Goal: Task Accomplishment & Management: Complete application form

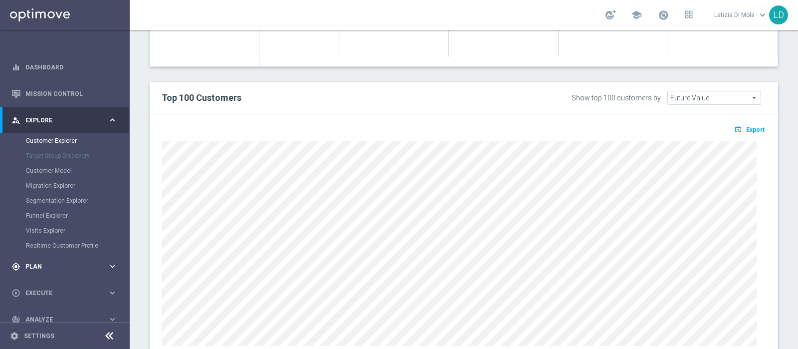
click at [36, 263] on span "Plan" at bounding box center [66, 266] width 82 height 6
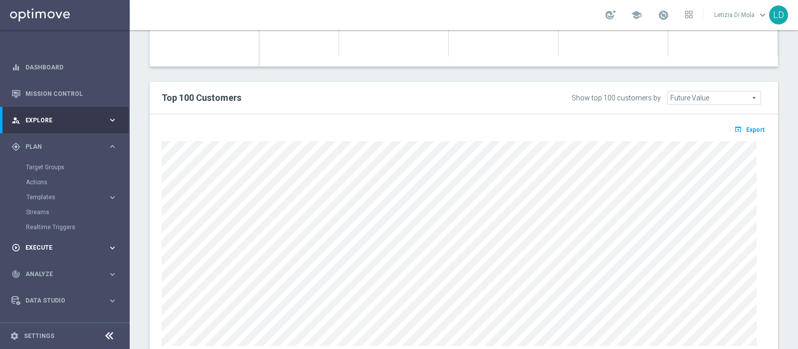
click at [48, 245] on span "Execute" at bounding box center [66, 247] width 82 height 6
click at [50, 195] on link "Campaign Builder" at bounding box center [65, 194] width 78 height 8
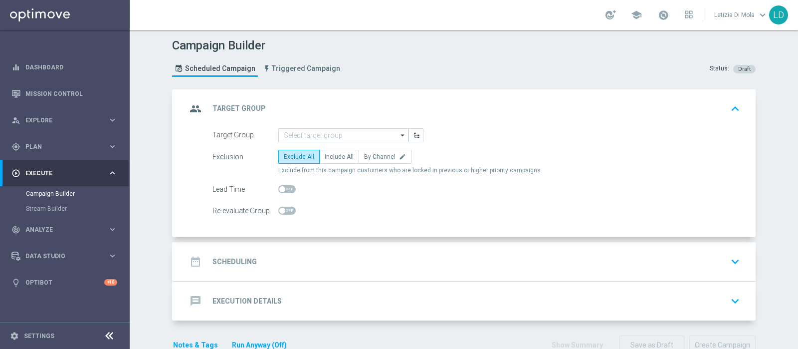
click at [398, 134] on icon "arrow_drop_down" at bounding box center [403, 135] width 10 height 13
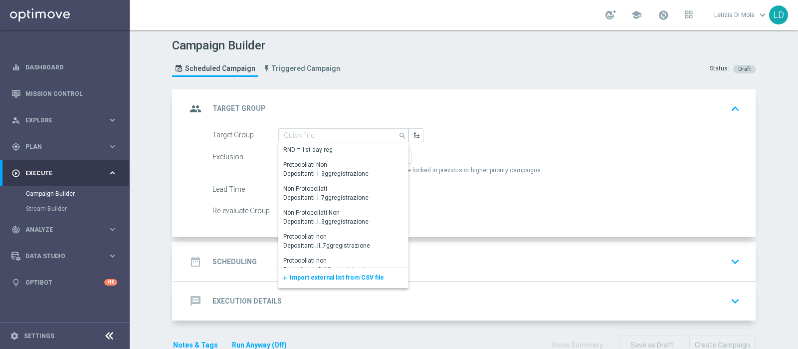
click at [349, 276] on span "Import external list from CSV file" at bounding box center [337, 277] width 94 height 7
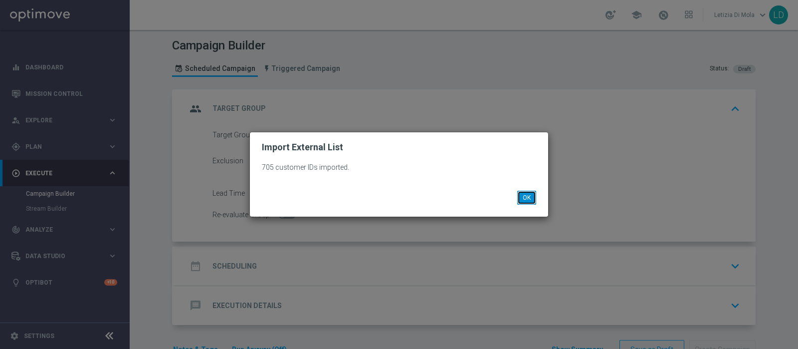
drag, startPoint x: 529, startPoint y: 196, endPoint x: 474, endPoint y: 198, distance: 55.4
click at [530, 196] on button "OK" at bounding box center [526, 198] width 19 height 14
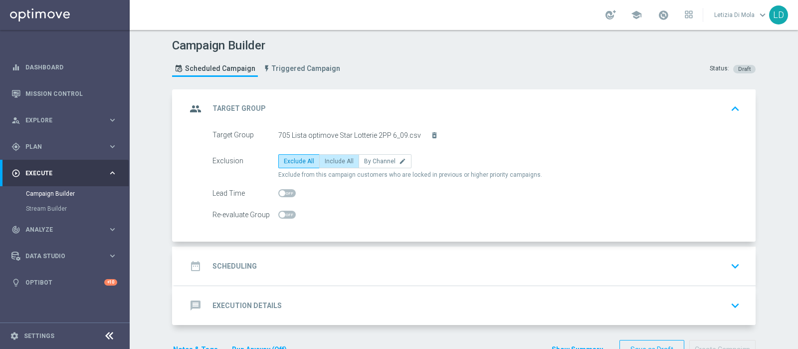
click at [332, 160] on span "Include All" at bounding box center [339, 161] width 29 height 7
click at [331, 160] on input "Include All" at bounding box center [328, 163] width 6 height 6
radio input "true"
click at [192, 103] on icon "group" at bounding box center [196, 109] width 18 height 18
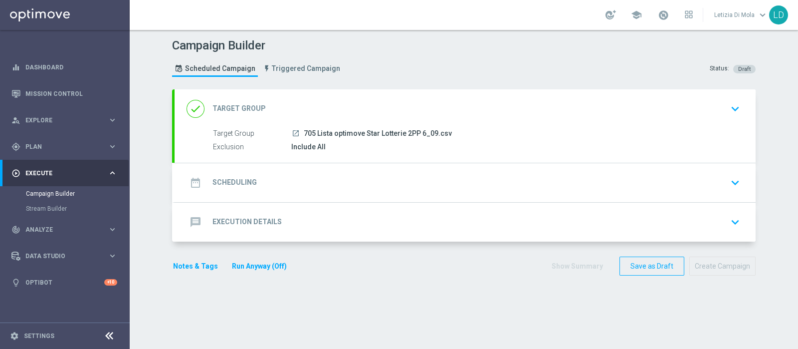
click at [192, 179] on icon "date_range" at bounding box center [196, 183] width 18 height 18
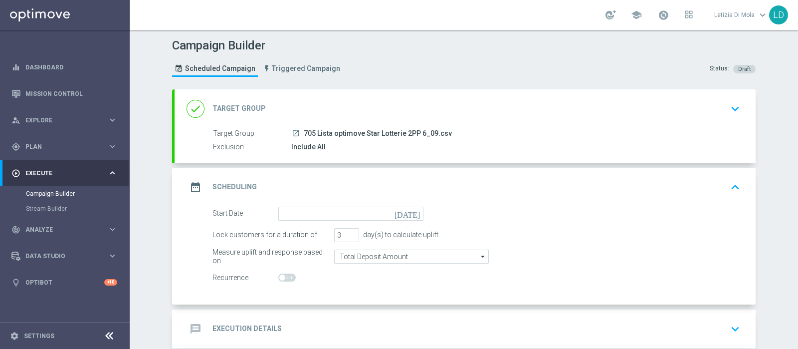
click at [411, 208] on icon "[DATE]" at bounding box center [409, 211] width 29 height 11
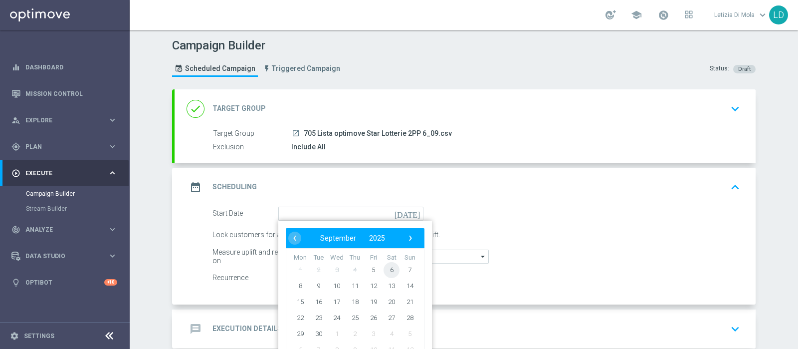
click at [388, 270] on span "6" at bounding box center [392, 269] width 16 height 16
type input "[DATE]"
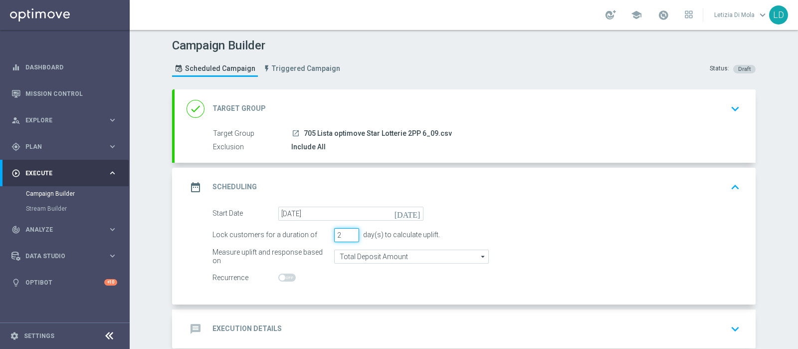
type input "2"
click at [349, 236] on input "2" at bounding box center [346, 235] width 25 height 14
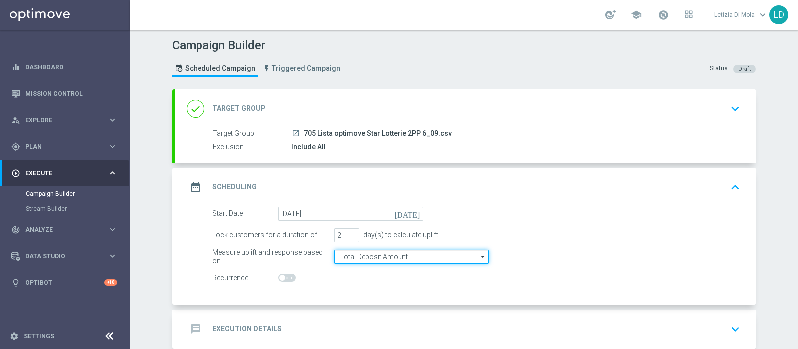
click at [396, 258] on input "Total Deposit Amount" at bounding box center [411, 256] width 155 height 14
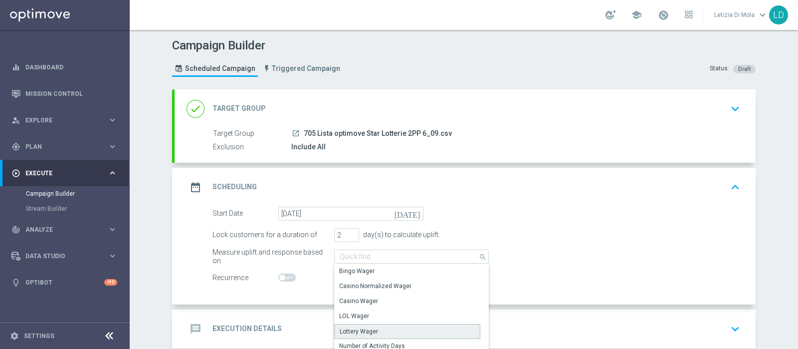
drag, startPoint x: 377, startPoint y: 326, endPoint x: 341, endPoint y: 304, distance: 41.8
click at [377, 326] on div "Lottery Wager" at bounding box center [407, 331] width 146 height 15
type input "Lottery Wager"
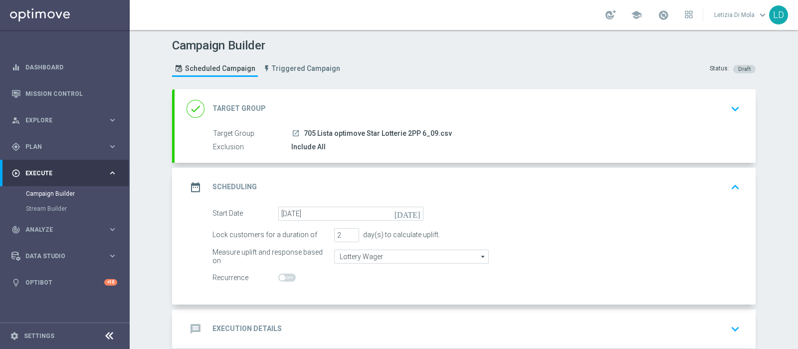
click at [193, 186] on icon "date_range" at bounding box center [196, 187] width 18 height 18
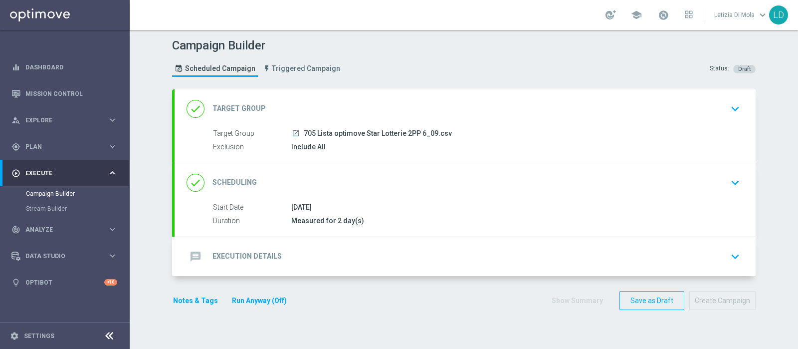
click at [199, 258] on icon "message" at bounding box center [196, 256] width 18 height 18
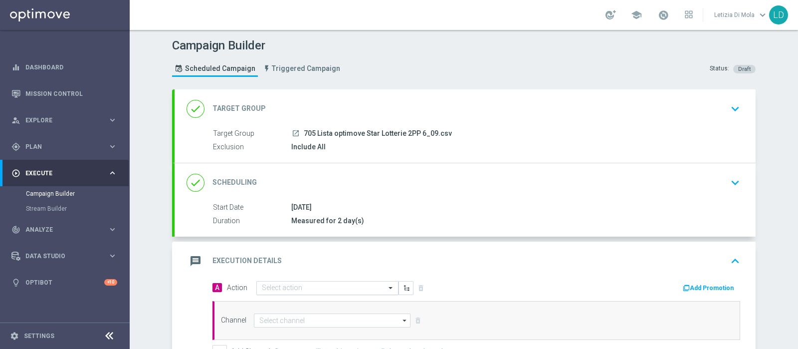
click at [391, 285] on span at bounding box center [392, 287] width 12 height 8
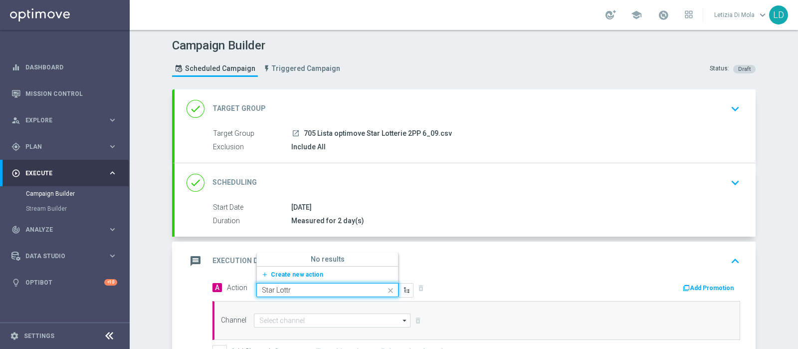
type input "Star Lott"
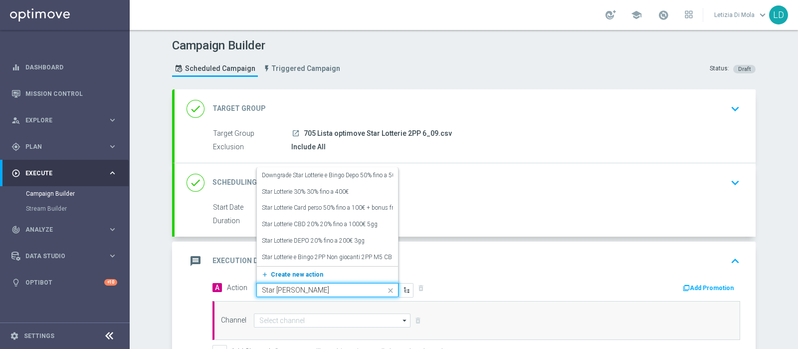
click at [353, 271] on button "add_new Create new action" at bounding box center [326, 274] width 138 height 11
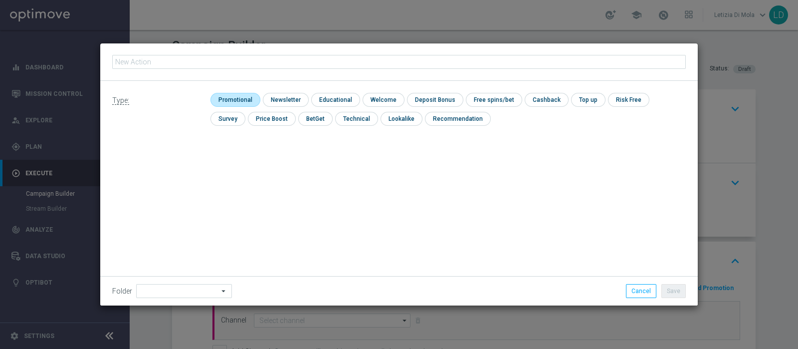
click at [238, 99] on input "checkbox" at bounding box center [233, 99] width 47 height 13
checkbox input "true"
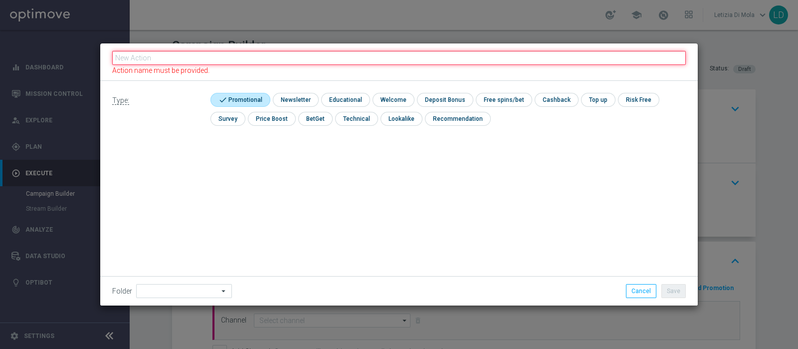
click at [186, 59] on input "text" at bounding box center [399, 58] width 574 height 14
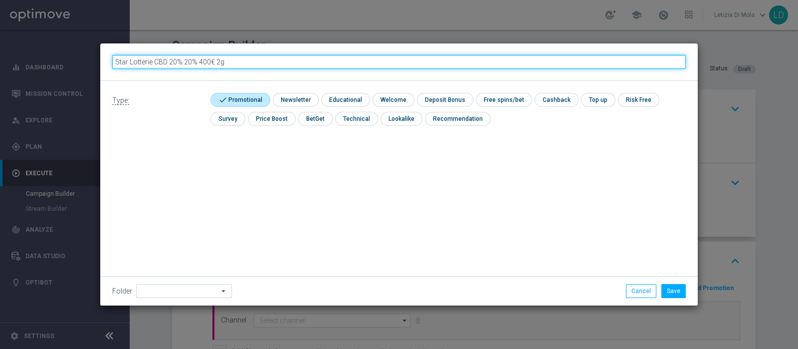
type input "Star Lotterie CBD 20% 20% 400€ 2gg"
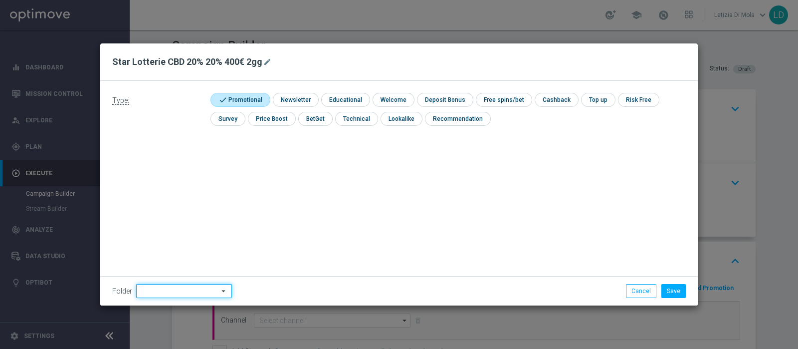
click at [190, 288] on input at bounding box center [184, 291] width 96 height 14
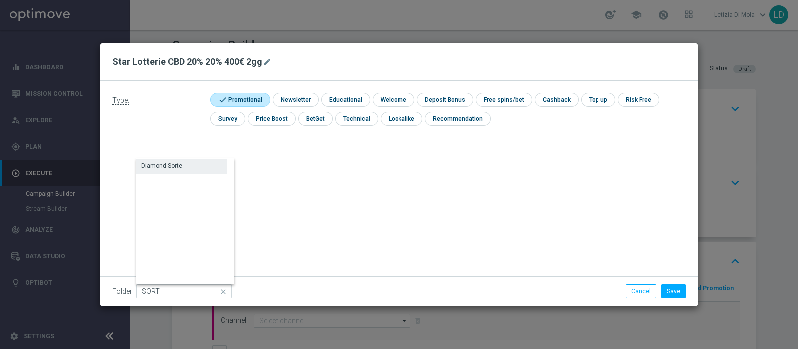
click at [150, 168] on div "Diamond Sorte" at bounding box center [161, 165] width 41 height 9
type input "Diamond Sorte"
click at [677, 290] on button "Save" at bounding box center [673, 291] width 24 height 14
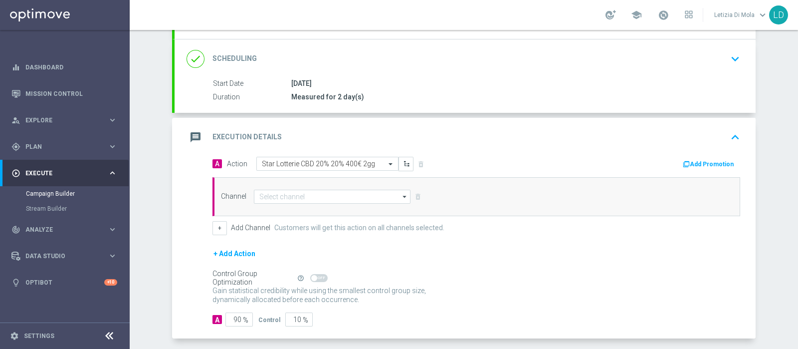
scroll to position [124, 0]
click at [400, 194] on icon "arrow_drop_down" at bounding box center [405, 196] width 10 height 13
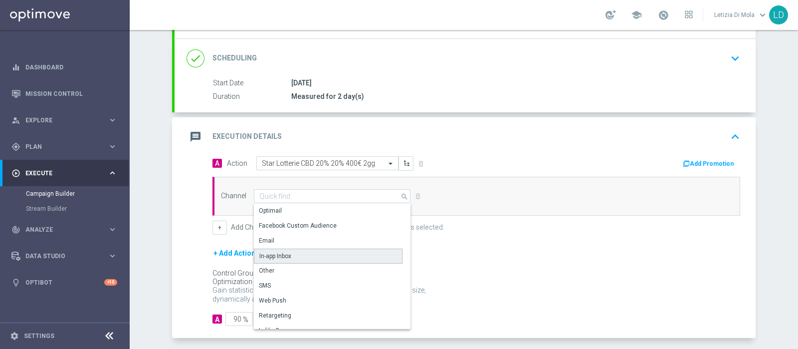
click at [322, 254] on div "In-app Inbox" at bounding box center [328, 255] width 149 height 15
type input "In-app Inbox"
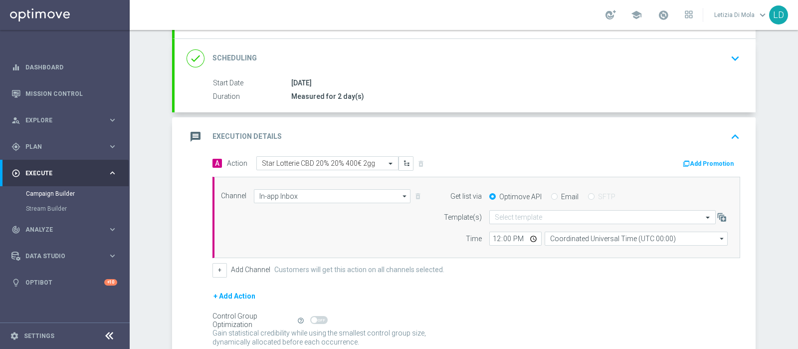
click at [554, 193] on div "Email" at bounding box center [564, 196] width 27 height 9
click at [561, 195] on label "Email" at bounding box center [569, 196] width 17 height 9
click at [556, 195] on input "Email" at bounding box center [554, 197] width 6 height 6
radio input "true"
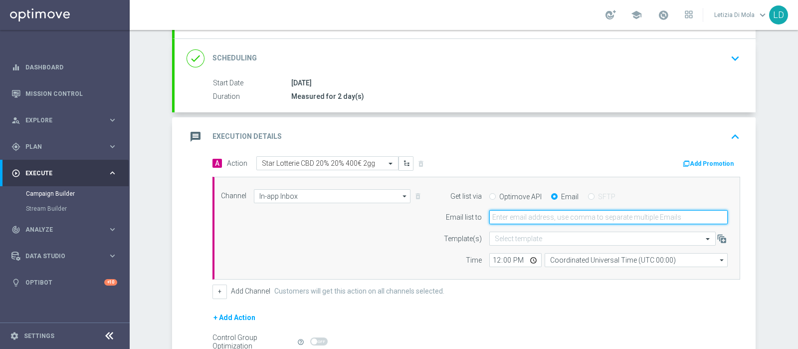
click at [513, 218] on input "email" at bounding box center [608, 217] width 238 height 14
type input "letizia.dimola@sisal.it"
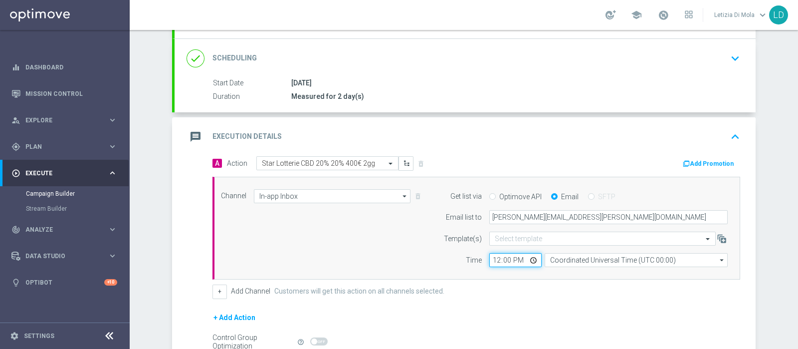
click at [528, 257] on input "12:00" at bounding box center [515, 260] width 52 height 14
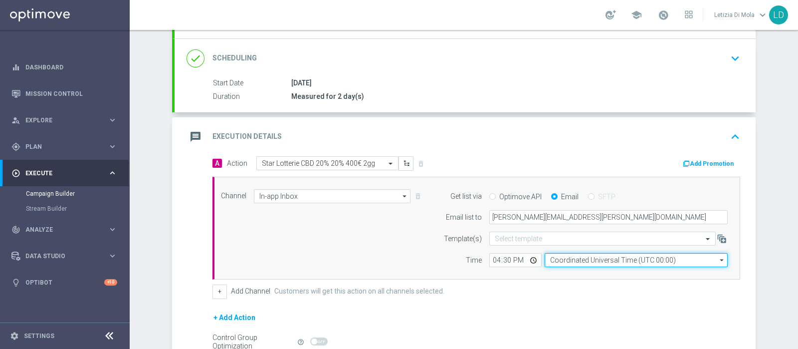
type input "16:30"
click at [569, 258] on input "Coordinated Universal Time (UTC 00:00)" at bounding box center [636, 260] width 183 height 14
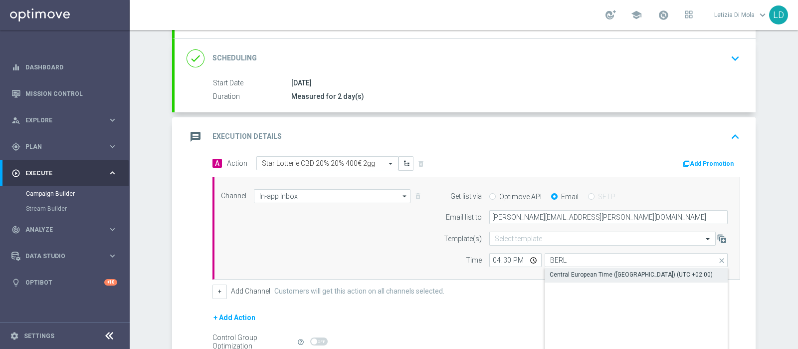
click at [573, 273] on div "Central European Time (Berlin) (UTC +02:00)" at bounding box center [631, 274] width 163 height 9
type input "Central European Time (Berlin) (UTC +02:00)"
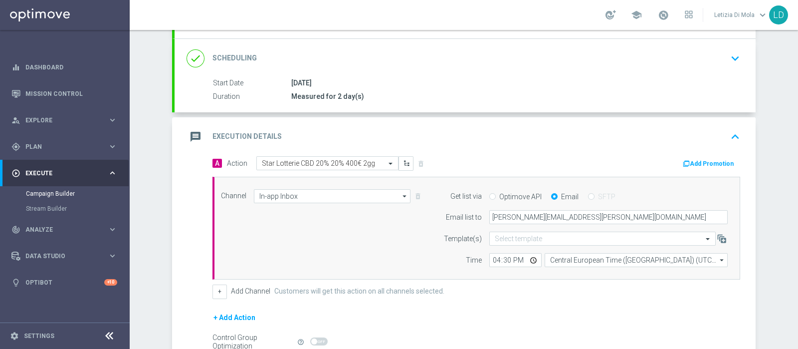
scroll to position [229, 0]
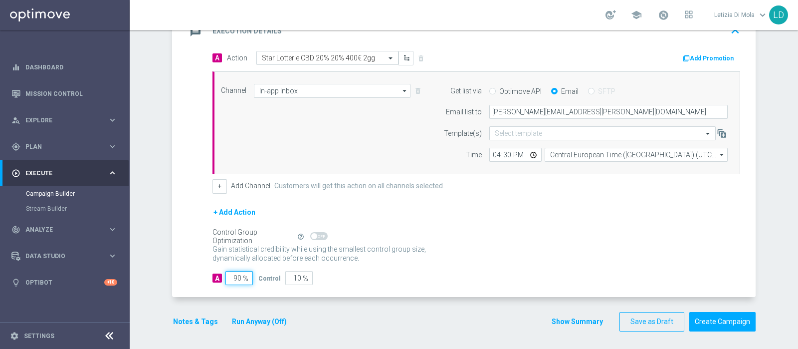
click at [233, 273] on input "90" at bounding box center [238, 278] width 27 height 14
type input "10"
type input "90"
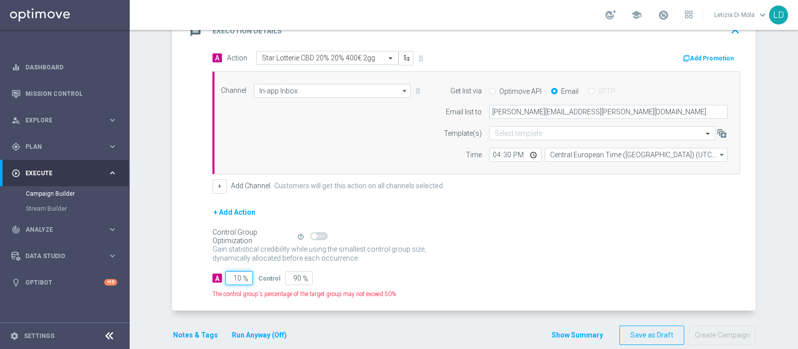
type input "100"
type input "0"
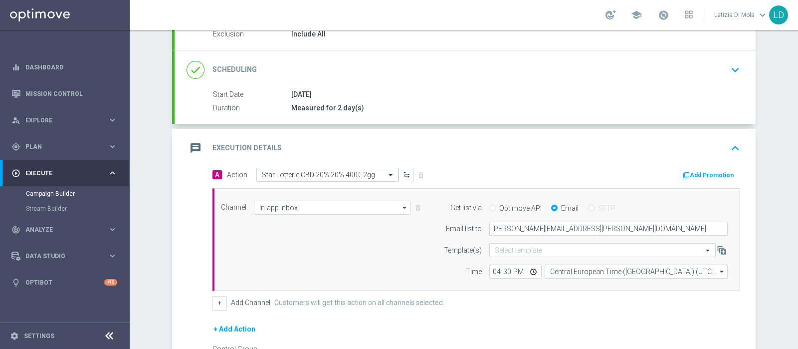
scroll to position [105, 0]
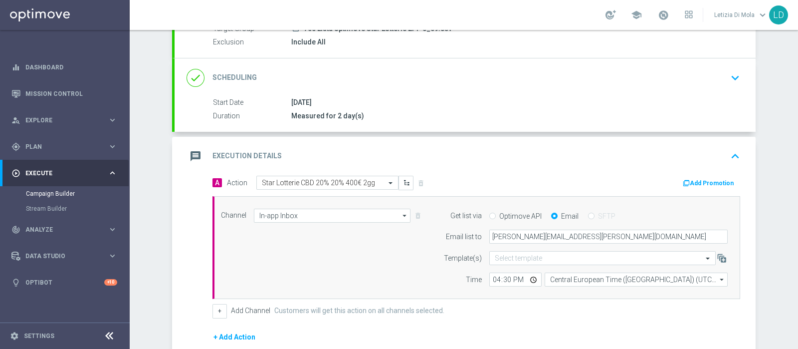
type input "100"
click at [193, 149] on icon "message" at bounding box center [196, 156] width 18 height 18
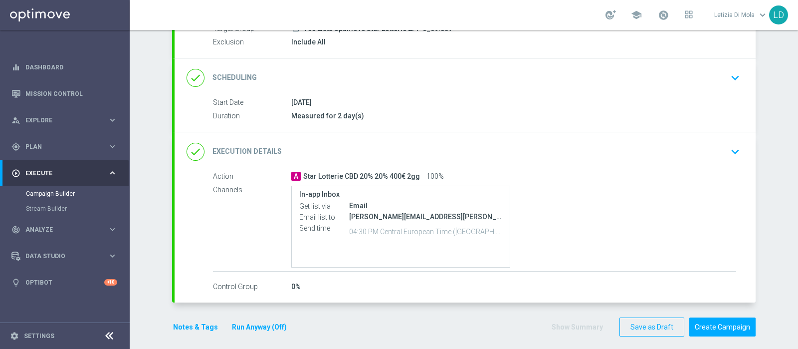
click at [199, 322] on button "Notes & Tags" at bounding box center [195, 327] width 47 height 12
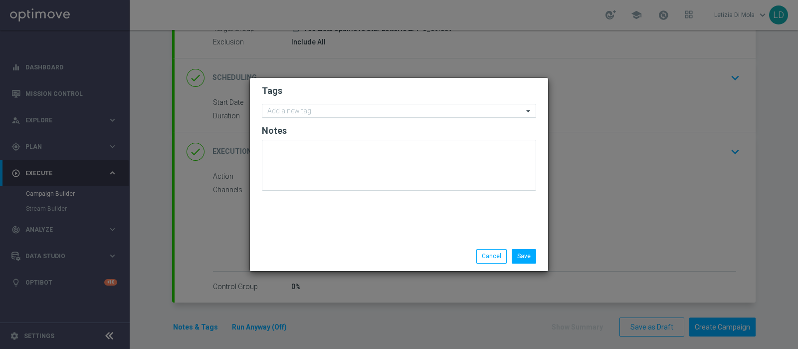
click at [310, 108] on input "text" at bounding box center [395, 111] width 256 height 8
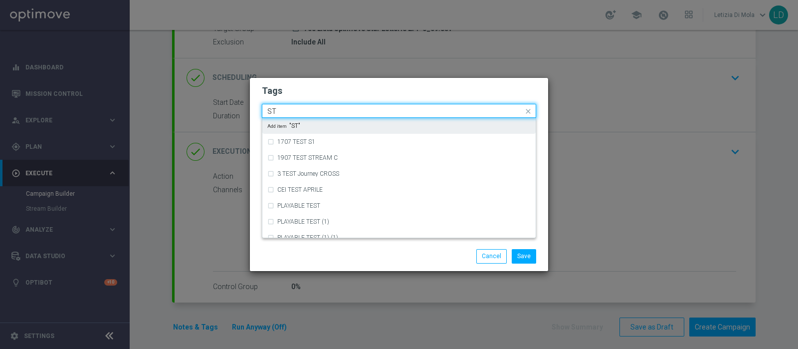
type input "S"
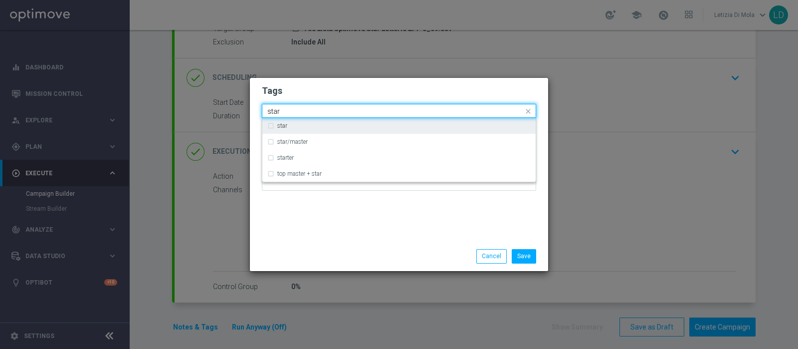
click at [295, 125] on div "star" at bounding box center [403, 126] width 253 height 6
type input "star"
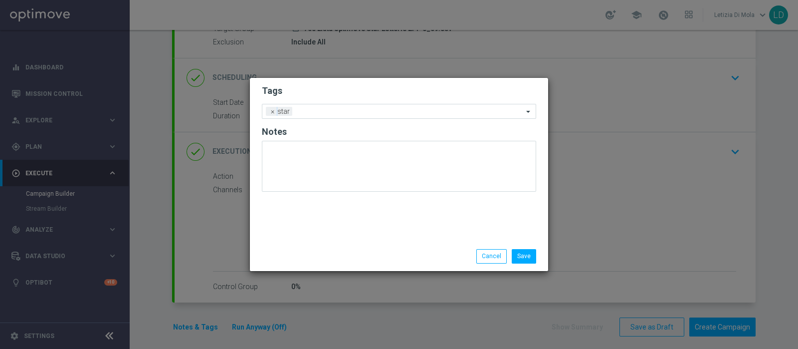
click at [320, 230] on div "Tags Add a new tag × star Notes" at bounding box center [399, 160] width 298 height 164
click at [322, 110] on input "text" at bounding box center [409, 112] width 227 height 8
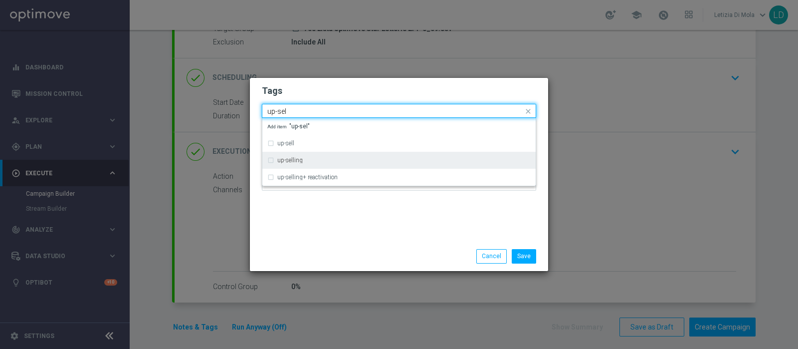
click at [325, 158] on div "up-selling" at bounding box center [403, 160] width 253 height 6
type input "up-sel"
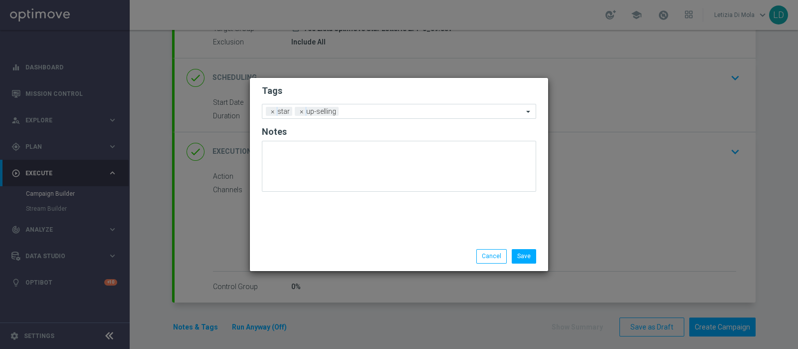
click at [346, 243] on div "Save Cancel" at bounding box center [399, 255] width 298 height 29
click at [351, 114] on input "text" at bounding box center [433, 112] width 181 height 8
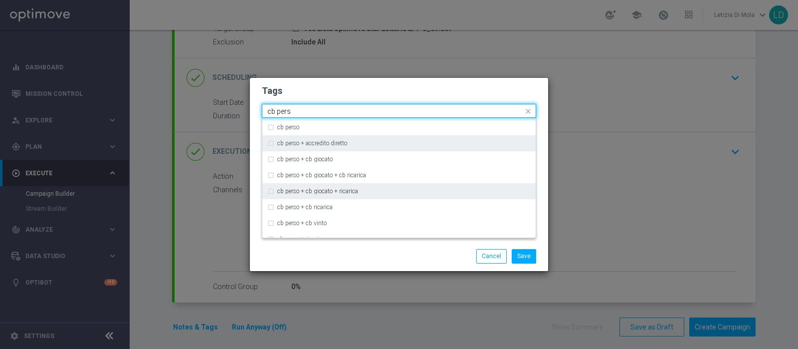
scroll to position [62, 0]
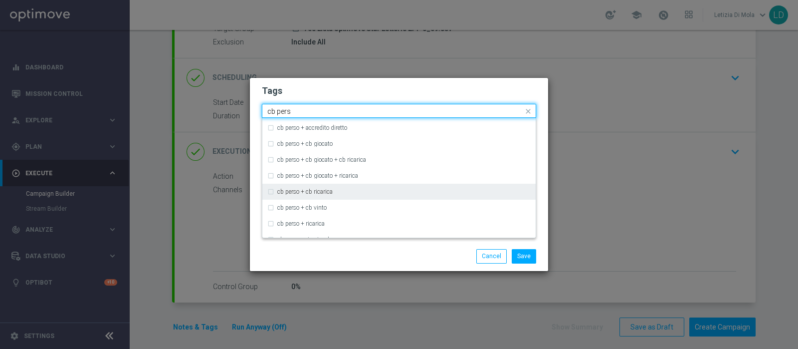
click at [401, 193] on div "cb perso + cb ricarica" at bounding box center [403, 192] width 253 height 6
type input "cb pers"
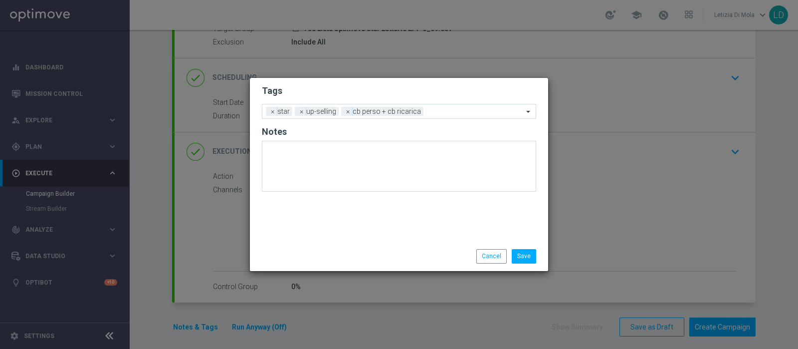
click at [399, 255] on div "Save Cancel" at bounding box center [447, 256] width 193 height 14
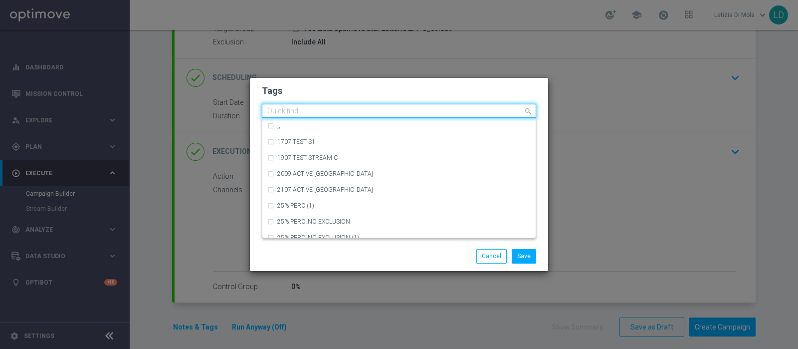
click at [454, 111] on input "text" at bounding box center [395, 111] width 256 height 8
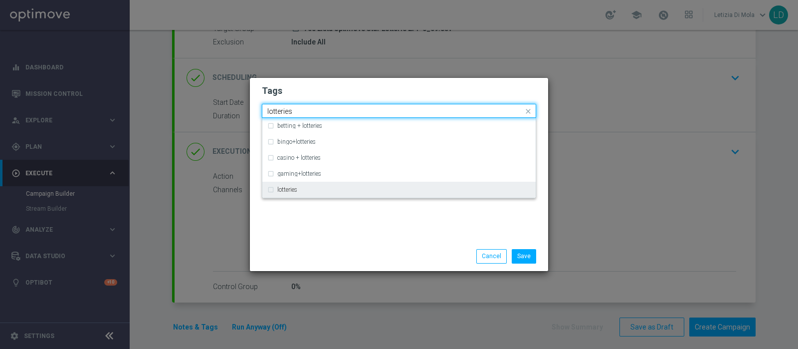
click at [353, 193] on div "lotteries" at bounding box center [398, 190] width 263 height 16
type input "lotteries"
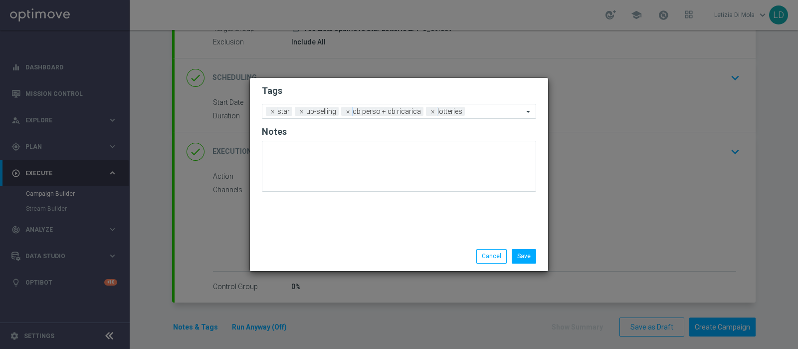
click at [349, 238] on div "Tags Add a new tag × star × up-selling × cb perso + cb ricarica × lotteries Not…" at bounding box center [399, 160] width 298 height 164
click at [494, 112] on input "text" at bounding box center [496, 112] width 54 height 8
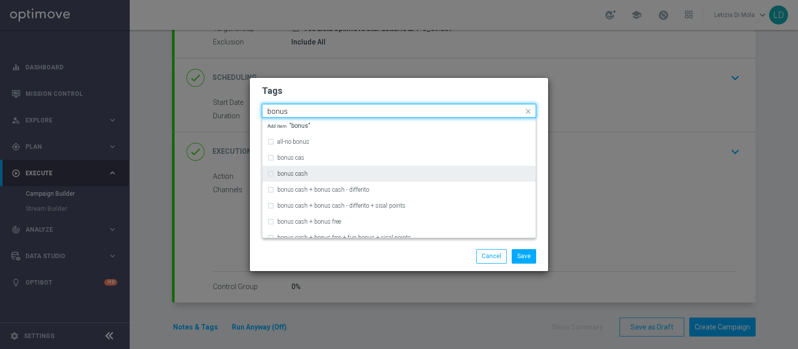
click at [363, 171] on div "bonus cash" at bounding box center [403, 174] width 253 height 6
type input "bonus"
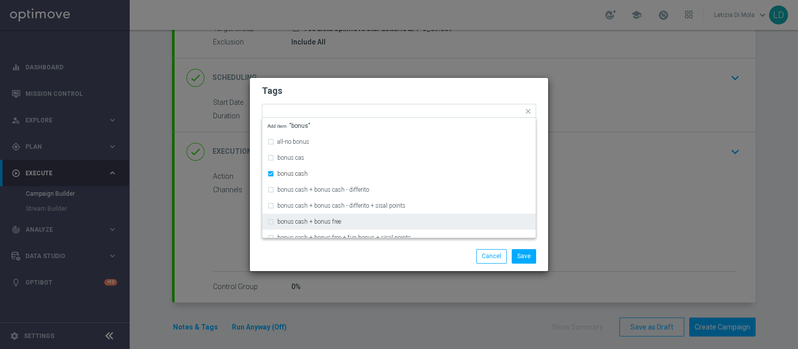
click at [392, 251] on div "Save Cancel" at bounding box center [447, 256] width 193 height 14
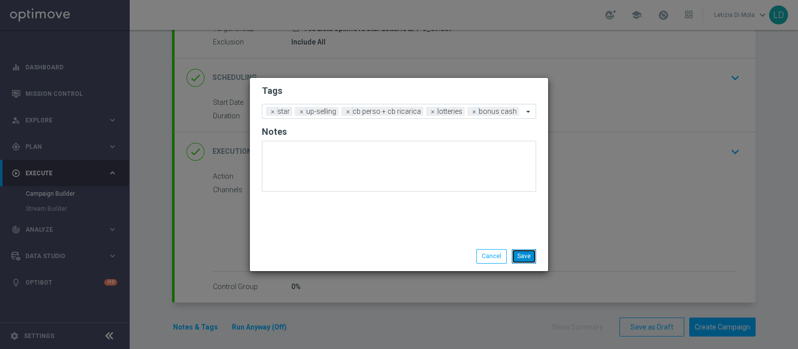
click at [529, 253] on button "Save" at bounding box center [524, 256] width 24 height 14
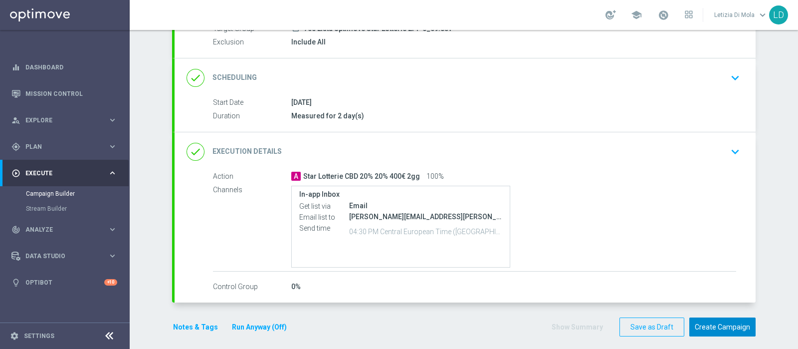
click at [725, 323] on button "Create Campaign" at bounding box center [722, 326] width 66 height 19
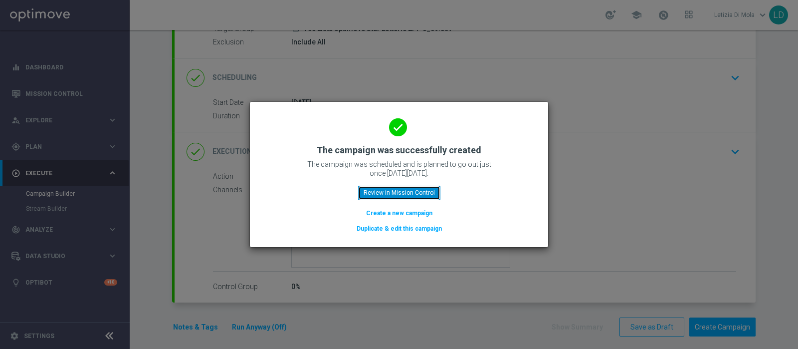
click at [410, 197] on button "Review in Mission Control" at bounding box center [399, 193] width 82 height 14
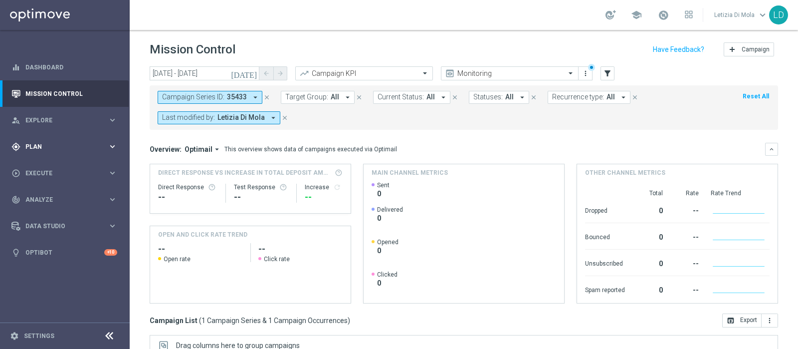
click at [48, 143] on div "gps_fixed Plan" at bounding box center [59, 146] width 96 height 9
click at [50, 166] on link "Target Groups" at bounding box center [65, 167] width 78 height 8
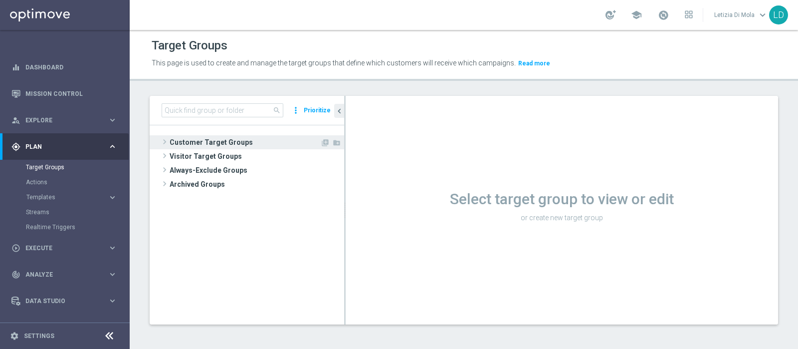
click at [193, 139] on span "Customer Target Groups" at bounding box center [245, 142] width 151 height 14
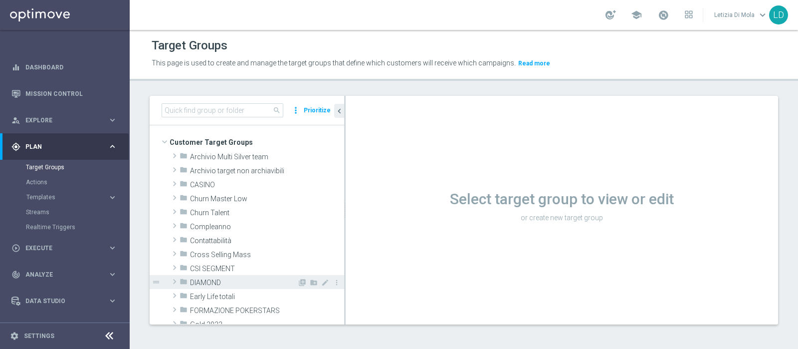
click at [226, 279] on span "DIAMOND" at bounding box center [243, 282] width 107 height 8
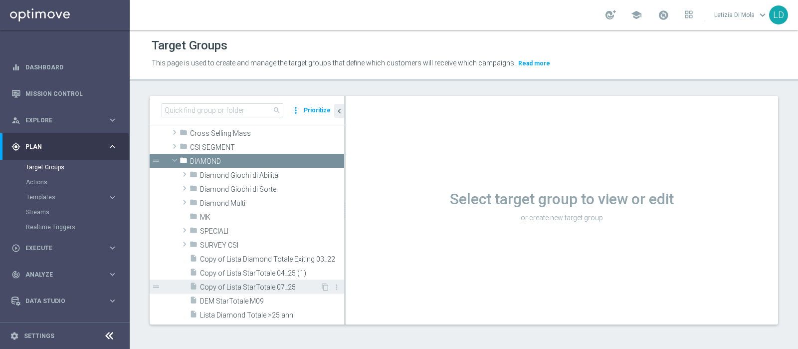
scroll to position [124, 0]
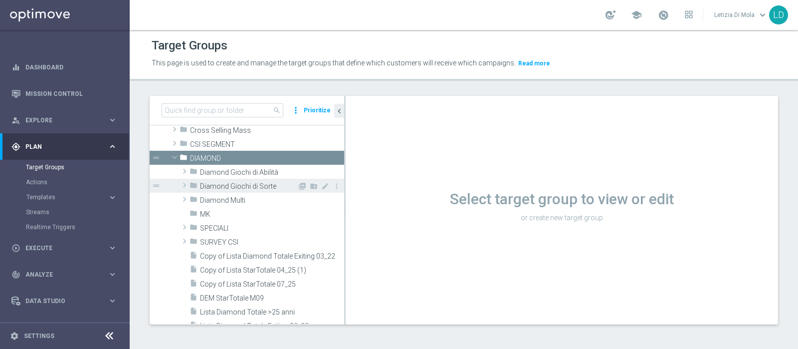
click at [257, 180] on div "folder Diamond Giochi di Sorte" at bounding box center [244, 186] width 108 height 14
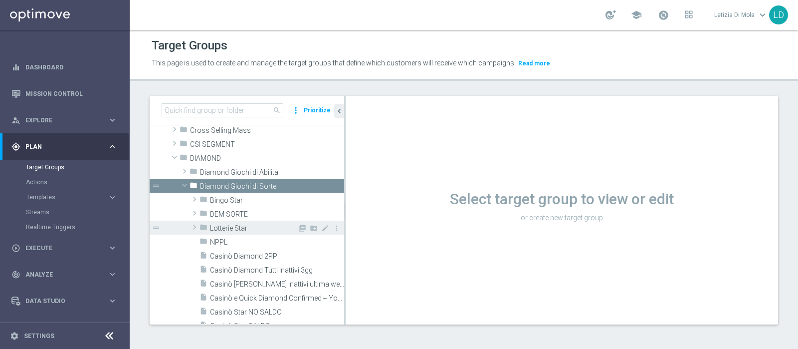
click at [241, 226] on span "Lotterie Star" at bounding box center [253, 228] width 87 height 8
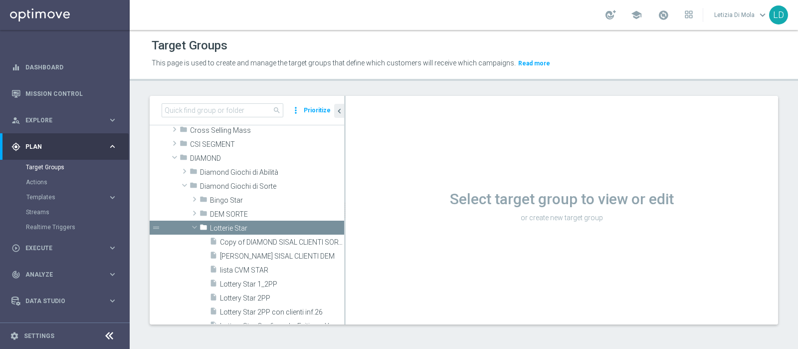
scroll to position [0, 0]
click at [323, 255] on icon "content_copy" at bounding box center [327, 256] width 8 height 8
click at [256, 253] on span "DIAMOND LOTTERIE SISAL CLIENTI DEM" at bounding box center [271, 256] width 102 height 8
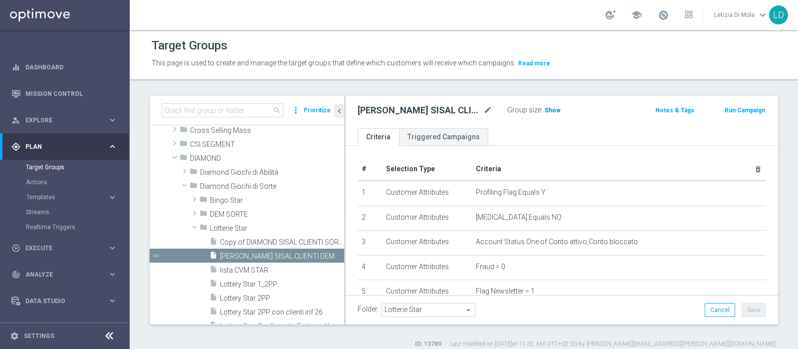
click at [554, 110] on span "Show" at bounding box center [553, 110] width 16 height 7
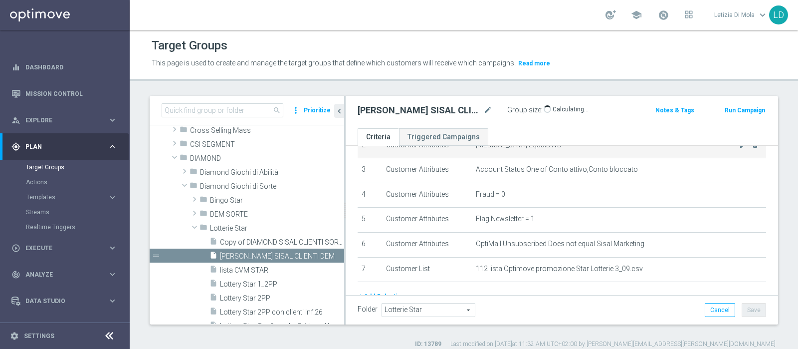
scroll to position [128, 0]
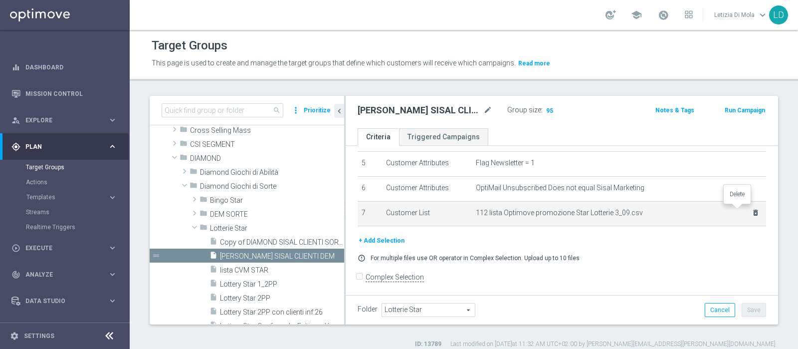
click at [752, 210] on icon "delete_forever" at bounding box center [756, 212] width 8 height 8
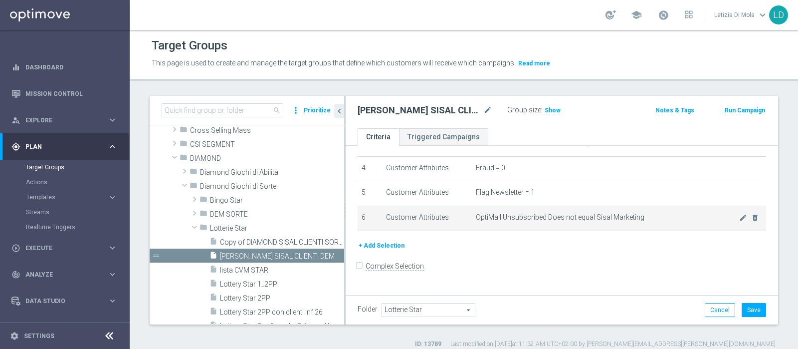
scroll to position [88, 0]
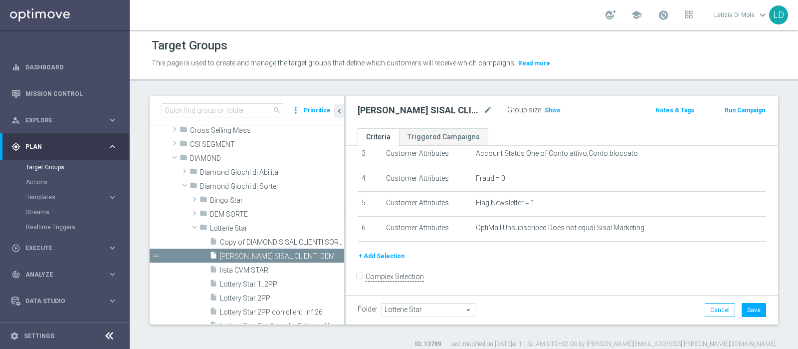
click at [389, 251] on button "+ Add Selection" at bounding box center [382, 255] width 48 height 11
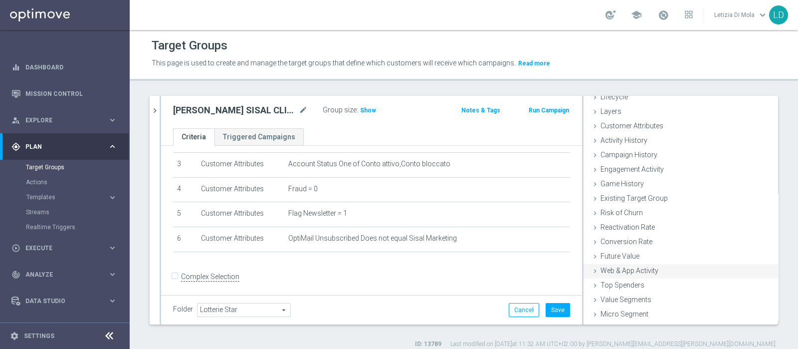
scroll to position [42, 0]
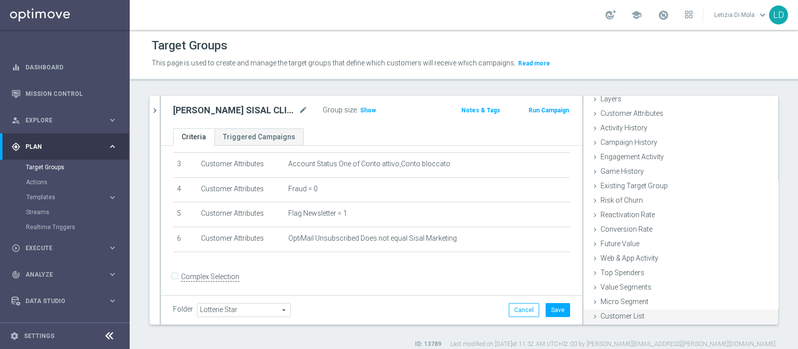
click at [622, 315] on span "Customer List" at bounding box center [622, 316] width 44 height 8
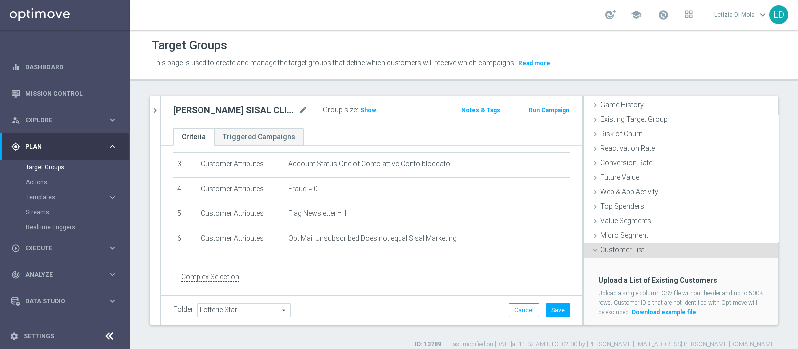
scroll to position [132, 0]
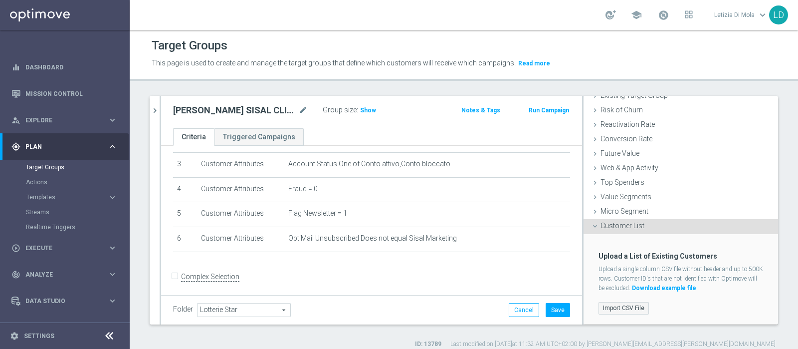
click at [619, 304] on label "Import CSV File" at bounding box center [623, 308] width 50 height 12
click at [0, 0] on input "Import CSV File" at bounding box center [0, 0] width 0 height 0
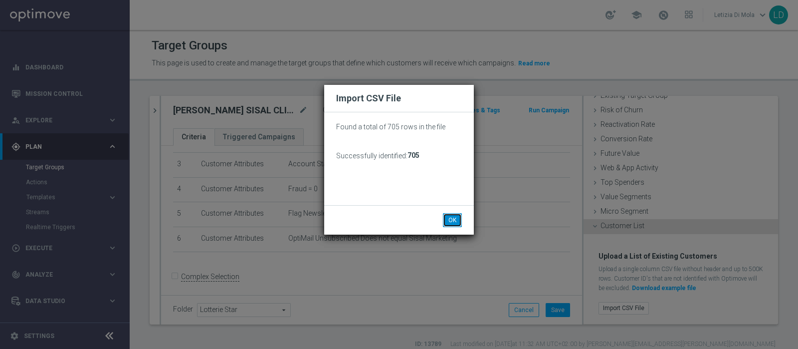
click at [453, 218] on button "OK" at bounding box center [452, 220] width 19 height 14
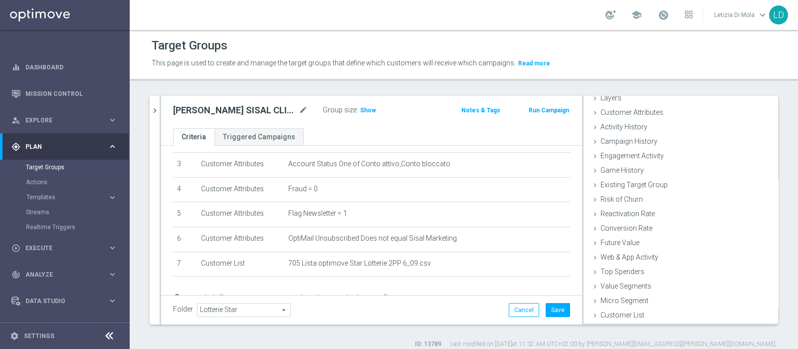
scroll to position [42, 0]
click at [547, 310] on button "Save" at bounding box center [558, 310] width 24 height 14
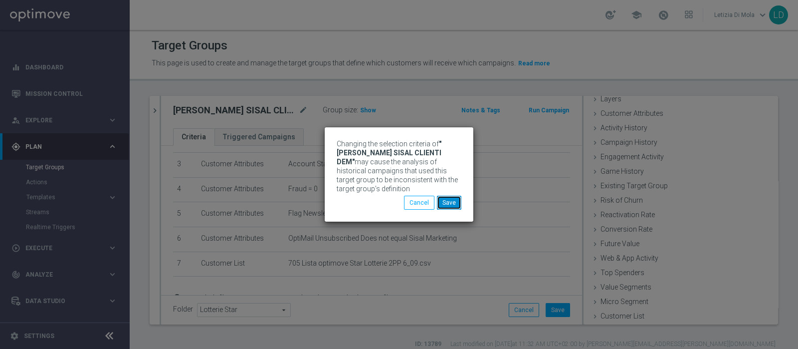
click at [450, 200] on button "Save" at bounding box center [449, 203] width 24 height 14
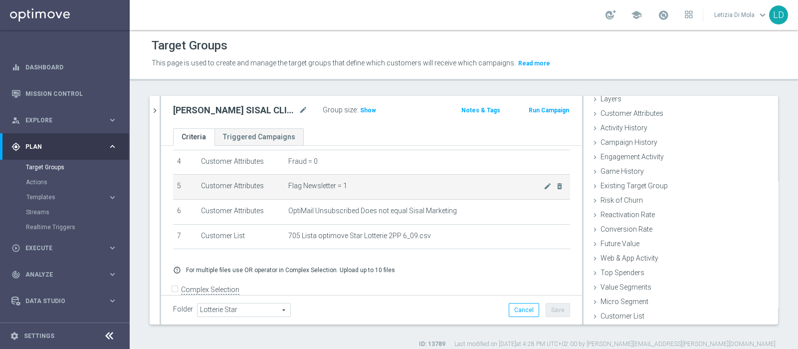
scroll to position [118, 0]
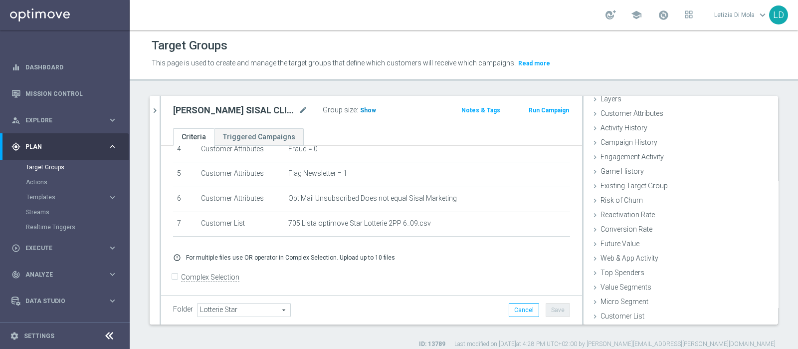
click at [370, 107] on span "Show" at bounding box center [368, 110] width 16 height 7
click at [367, 108] on span "609" at bounding box center [367, 111] width 12 height 9
click at [37, 198] on span "Templates" at bounding box center [61, 197] width 71 height 6
click at [48, 210] on link "Optimail" at bounding box center [67, 212] width 73 height 8
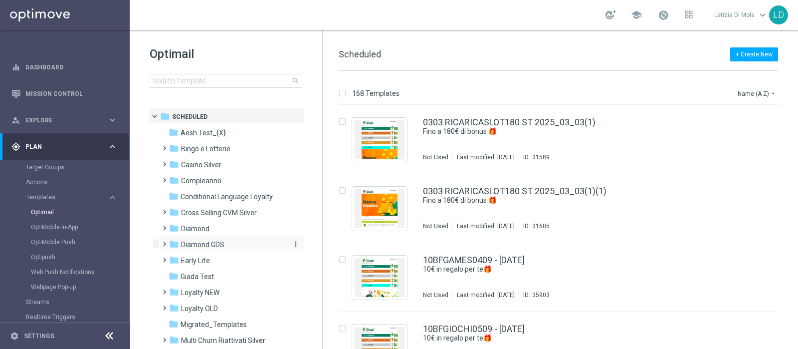
click at [211, 241] on span "Diamond GDS" at bounding box center [202, 244] width 43 height 9
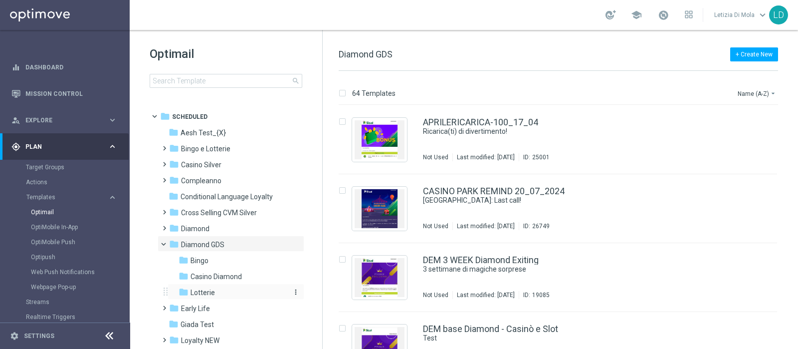
click at [214, 290] on span "Lotterie" at bounding box center [203, 292] width 24 height 9
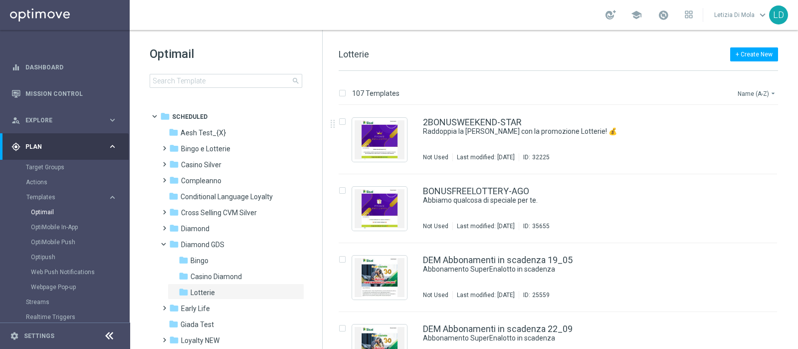
click at [749, 91] on button "Name (A-Z) arrow_drop_down" at bounding box center [757, 93] width 41 height 12
click at [739, 135] on span "Date Modified (Newest)" at bounding box center [739, 137] width 67 height 7
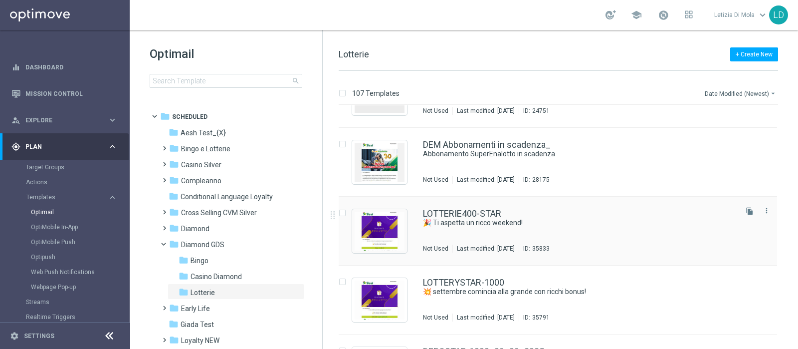
scroll to position [62, 0]
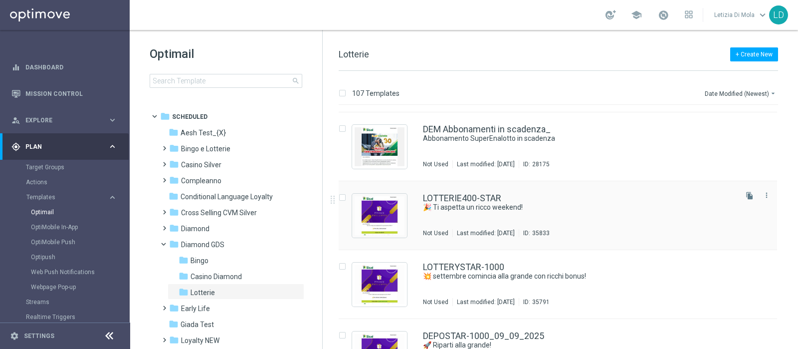
click at [480, 213] on div "LOTTERIE400-STAR 🎉 Ti aspetta un ricco weekend! Not Used Last modified: Thursda…" at bounding box center [579, 215] width 312 height 43
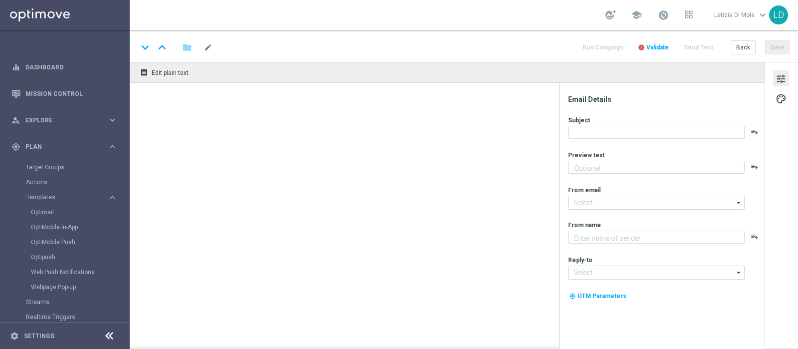
type textarea "fino a 400€ di bonus!"
type input "giochi@comunicazioni.sisal.it"
type textarea "Sisal Vip"
type input "teamvip@sisal.it"
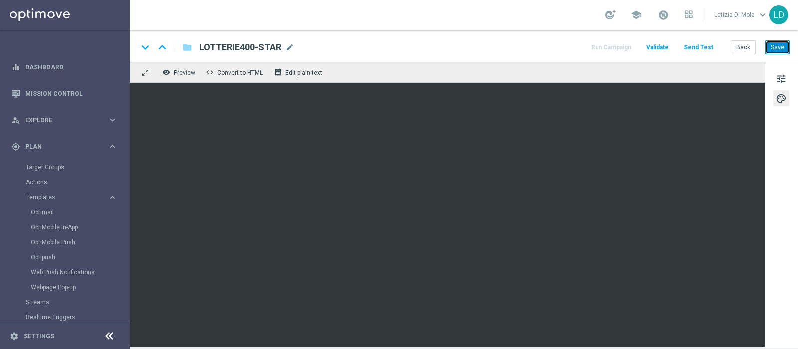
click at [786, 45] on button "Save" at bounding box center [777, 47] width 24 height 14
click at [779, 51] on button "Save" at bounding box center [777, 47] width 24 height 14
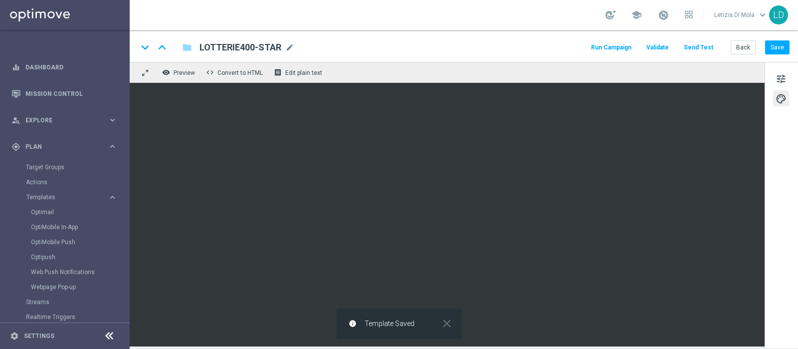
click at [706, 46] on button "Send Test" at bounding box center [698, 47] width 32 height 13
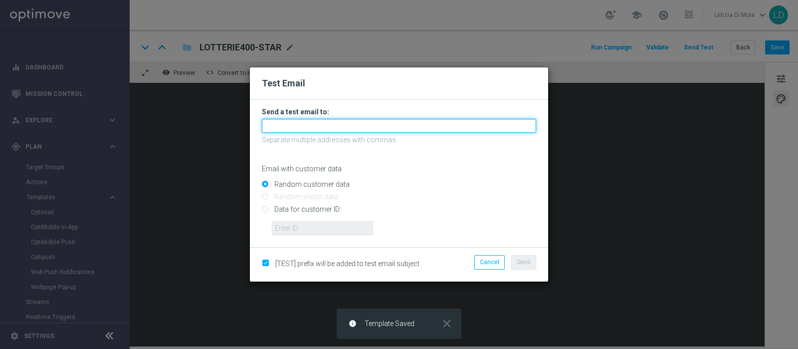
click at [288, 124] on input "text" at bounding box center [399, 126] width 274 height 14
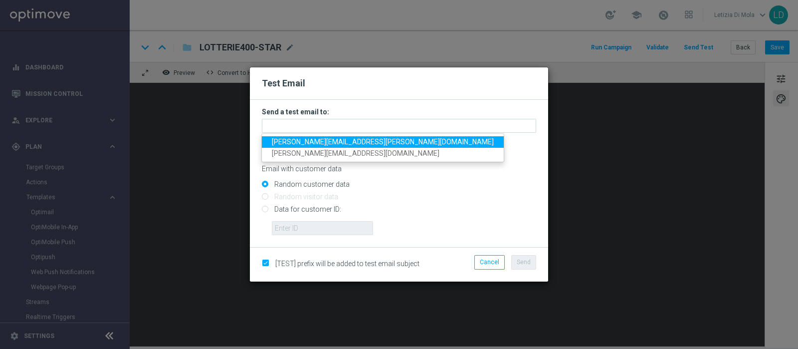
click at [305, 141] on span "letizia.dimola@sisal.it" at bounding box center [383, 142] width 222 height 8
type input "letizia.dimola@sisal.it"
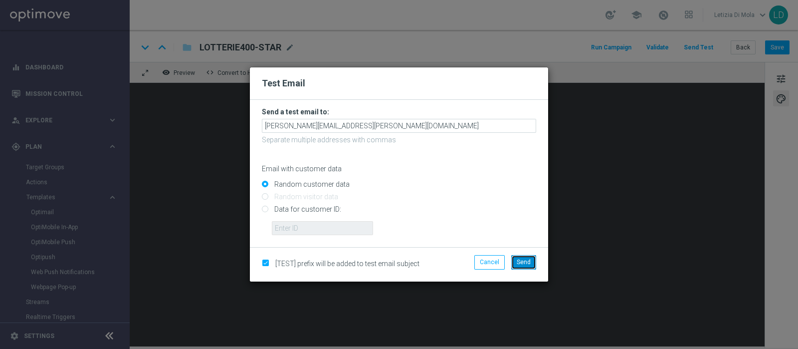
click at [523, 264] on span "Send" at bounding box center [524, 261] width 14 height 7
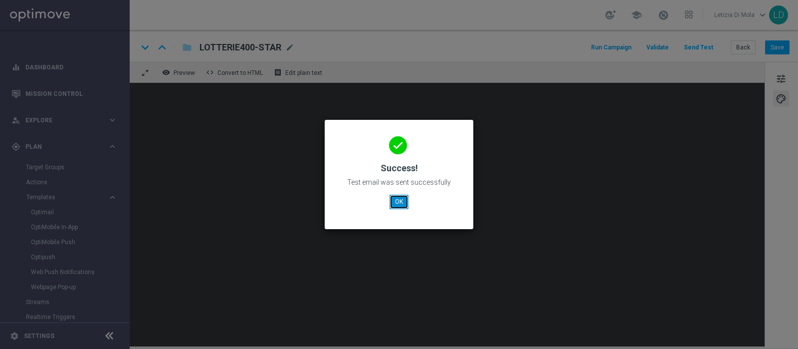
click at [398, 199] on button "OK" at bounding box center [399, 202] width 19 height 14
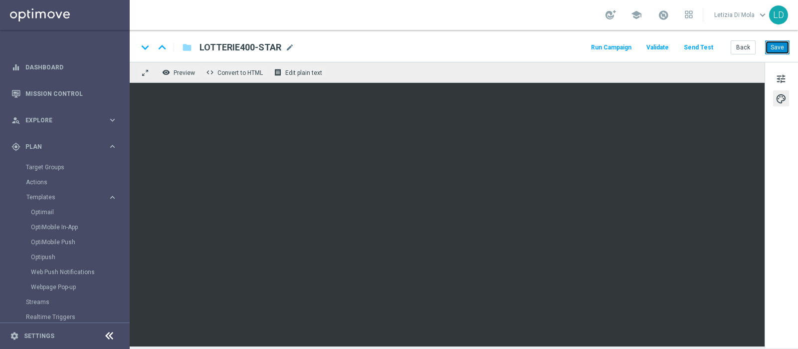
click at [779, 47] on button "Save" at bounding box center [777, 47] width 24 height 14
click at [614, 46] on button "Run Campaign" at bounding box center [611, 47] width 43 height 13
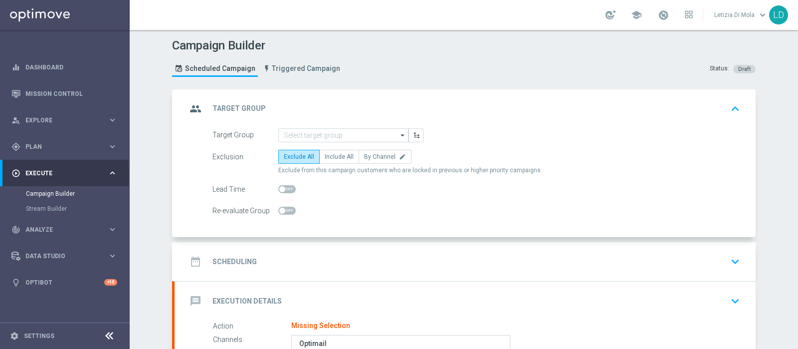
click at [398, 135] on icon "arrow_drop_down" at bounding box center [403, 135] width 10 height 13
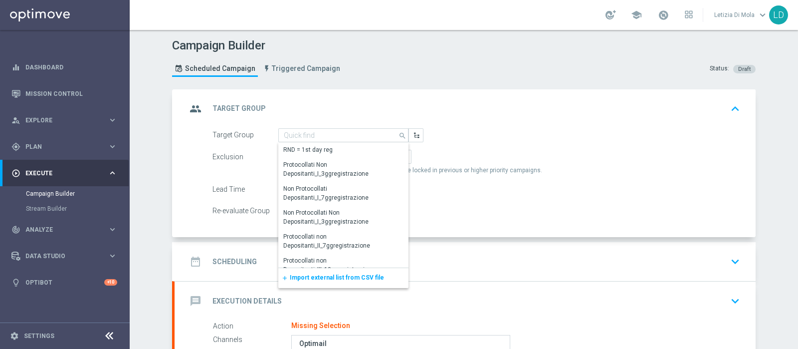
click at [348, 277] on span "Import external list from CSV file" at bounding box center [337, 277] width 94 height 7
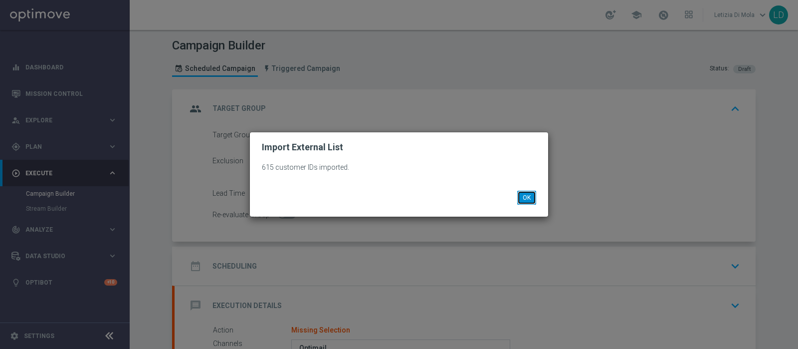
click at [528, 198] on button "OK" at bounding box center [526, 198] width 19 height 14
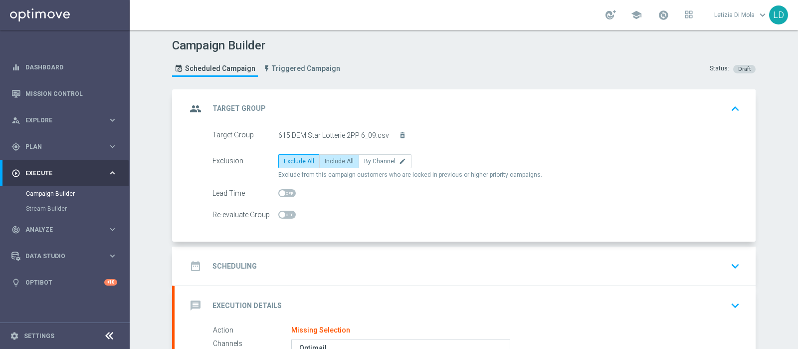
click at [335, 159] on span "Include All" at bounding box center [339, 161] width 29 height 7
click at [331, 160] on input "Include All" at bounding box center [328, 163] width 6 height 6
radio input "true"
click at [199, 105] on icon "group" at bounding box center [196, 109] width 18 height 18
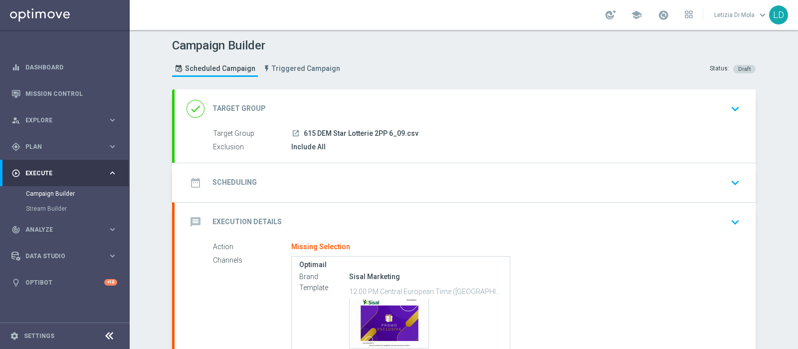
click at [187, 177] on icon "date_range" at bounding box center [196, 183] width 18 height 18
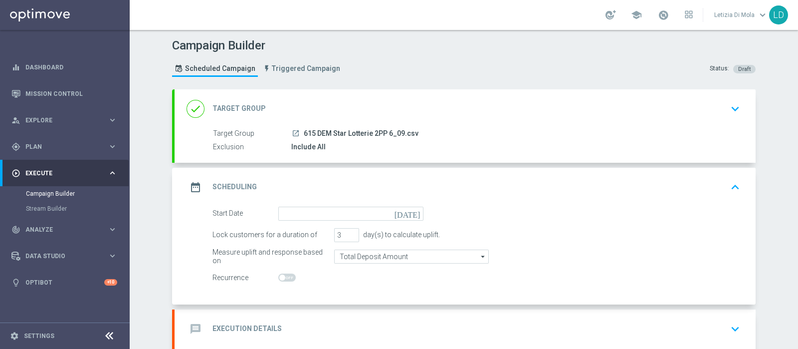
click at [412, 211] on icon "[DATE]" at bounding box center [409, 211] width 29 height 11
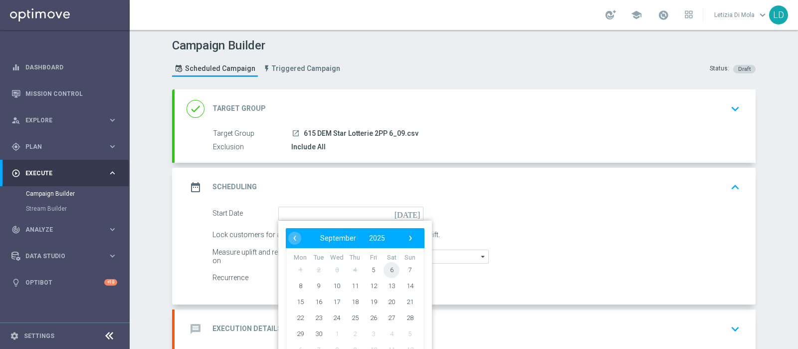
click at [392, 268] on span "6" at bounding box center [392, 269] width 16 height 16
type input "[DATE]"
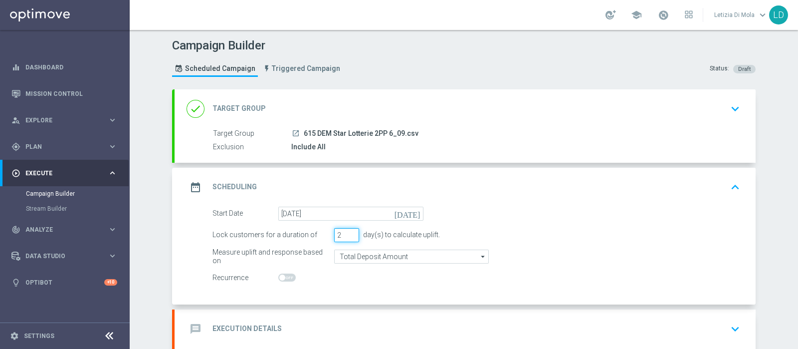
click at [349, 236] on input "2" at bounding box center [346, 235] width 25 height 14
type input "1"
click at [349, 236] on input "1" at bounding box center [346, 235] width 25 height 14
click at [199, 186] on icon "date_range" at bounding box center [196, 187] width 18 height 18
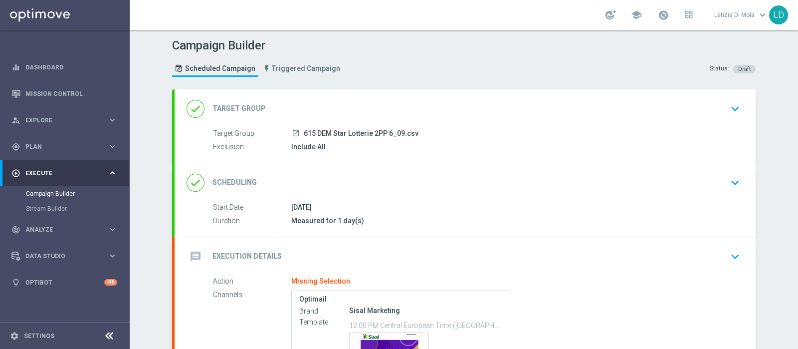
click at [187, 248] on icon "message" at bounding box center [196, 256] width 18 height 18
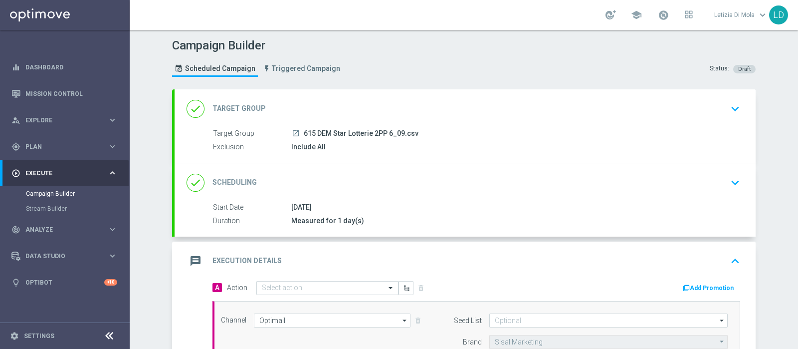
scroll to position [124, 0]
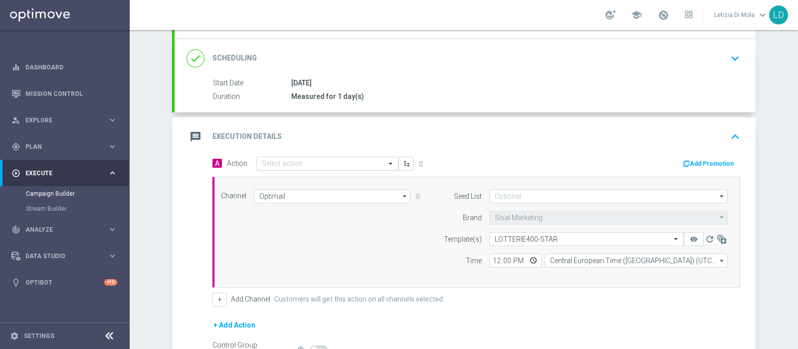
click at [372, 160] on div at bounding box center [327, 164] width 141 height 8
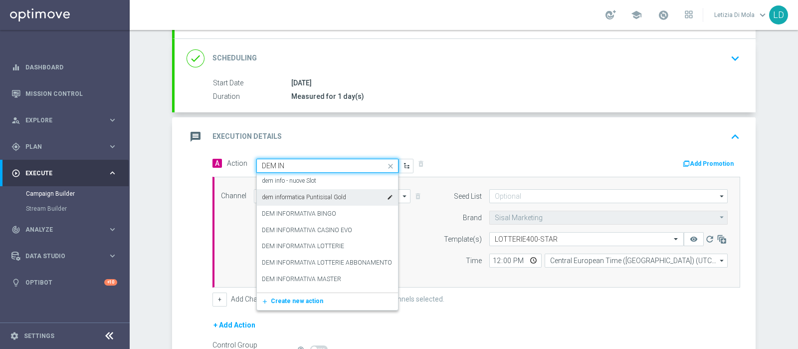
type input "DEM INF"
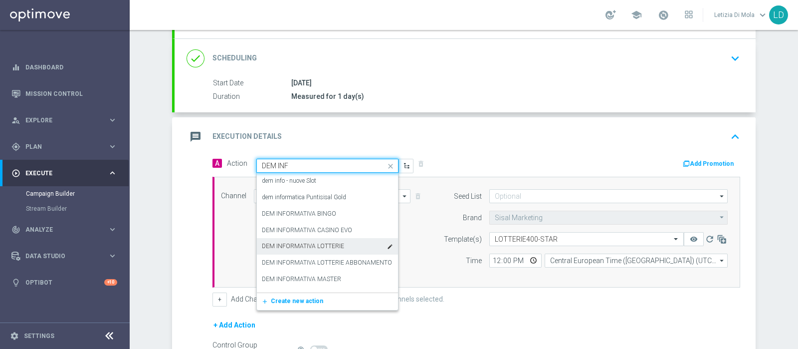
click at [339, 247] on div "DEM INFORMATIVA LOTTERIE edit" at bounding box center [327, 246] width 131 height 16
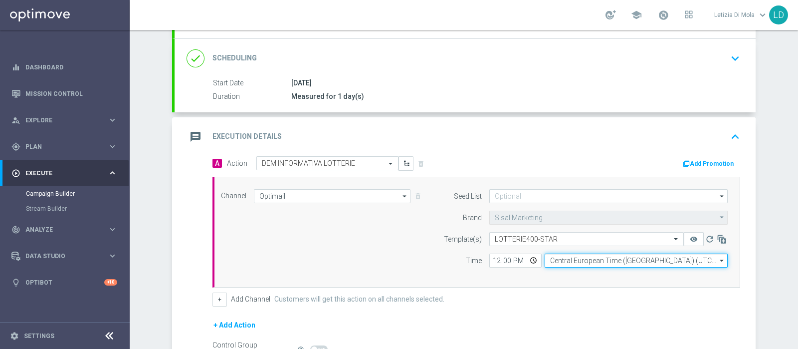
click at [548, 259] on input "Central European Time (Berlin) (UTC +02:00)" at bounding box center [636, 260] width 183 height 14
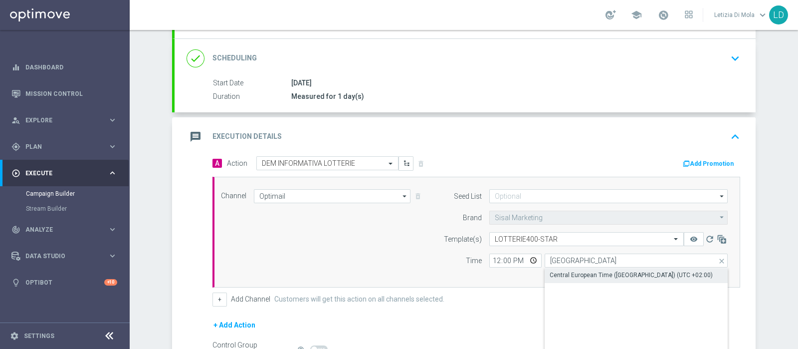
click at [583, 273] on div "Central European Time (Berlin) (UTC +02:00)" at bounding box center [631, 274] width 163 height 9
type input "Central European Time (Berlin) (UTC +02:00)"
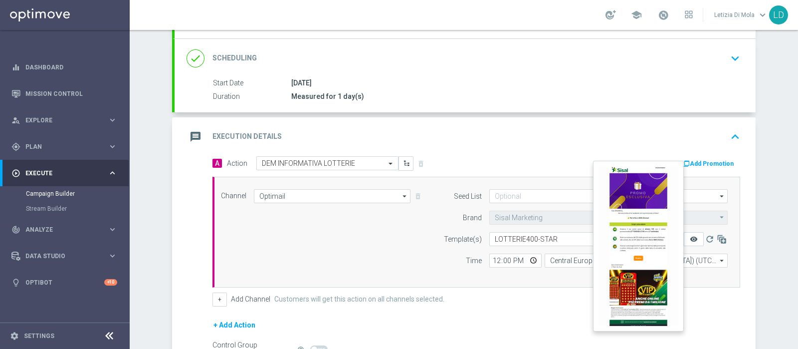
click at [690, 239] on icon "remove_red_eye" at bounding box center [694, 239] width 8 height 8
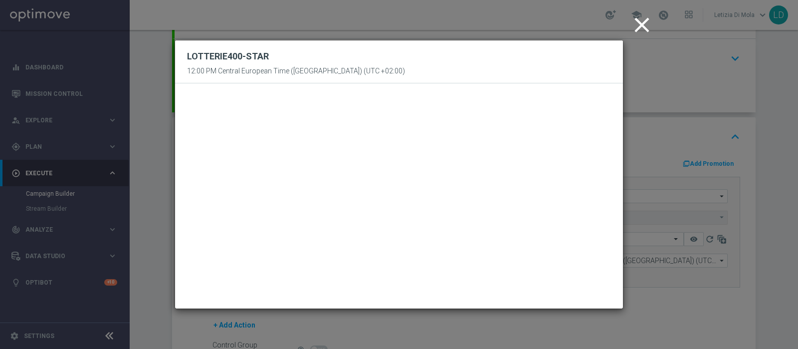
click at [639, 26] on icon "close" at bounding box center [641, 24] width 25 height 25
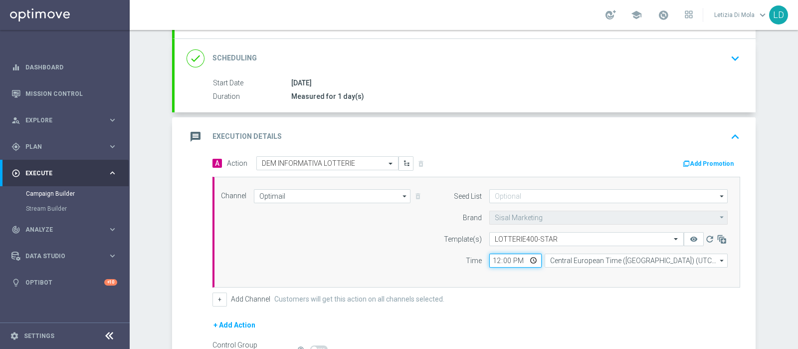
click at [526, 255] on input "12:00" at bounding box center [515, 260] width 52 height 14
type input "11:00"
click at [489, 319] on div "+ Add Action" at bounding box center [476, 331] width 528 height 25
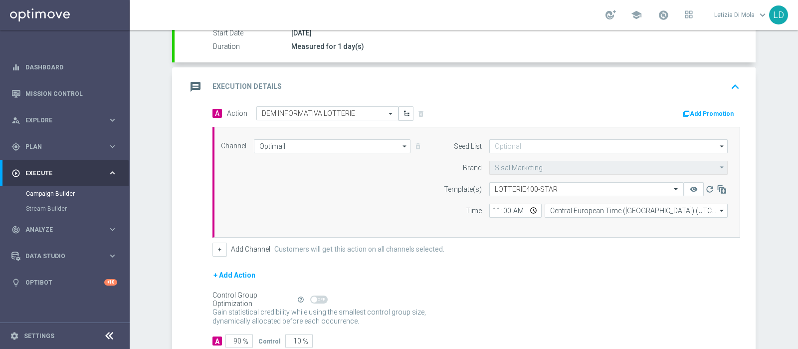
scroll to position [237, 0]
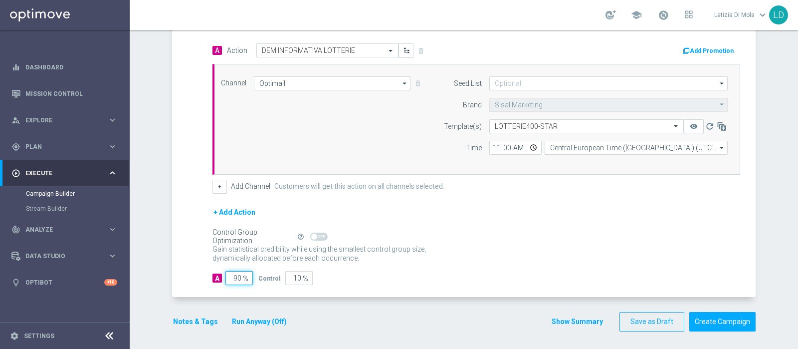
click at [230, 273] on input "90" at bounding box center [238, 278] width 27 height 14
type input "10"
type input "90"
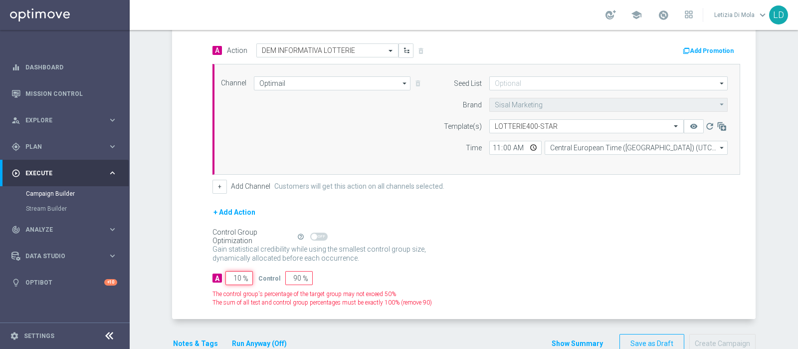
type input "100"
type input "0"
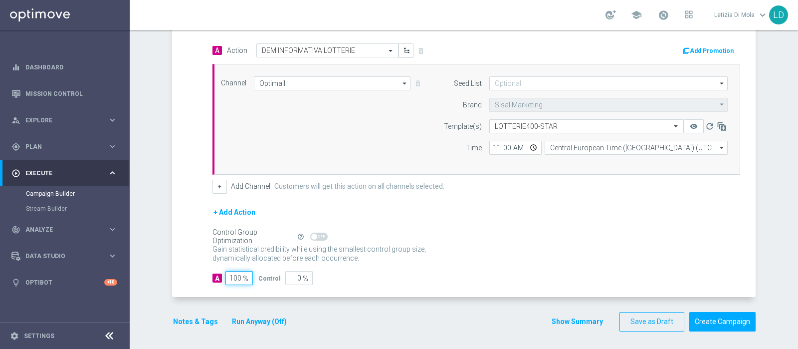
type input "100"
click at [506, 221] on div "+ Add Action" at bounding box center [476, 218] width 528 height 25
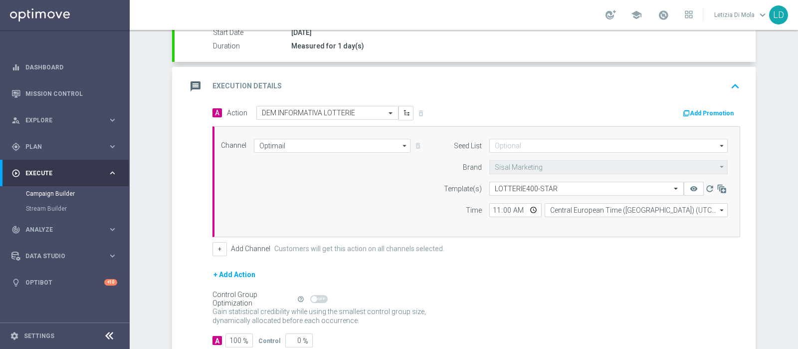
click at [190, 84] on icon "message" at bounding box center [196, 86] width 18 height 18
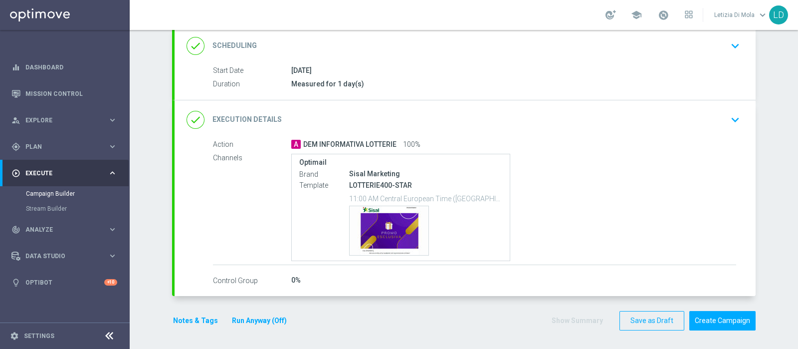
scroll to position [136, 0]
click at [176, 316] on button "Notes & Tags" at bounding box center [195, 321] width 47 height 12
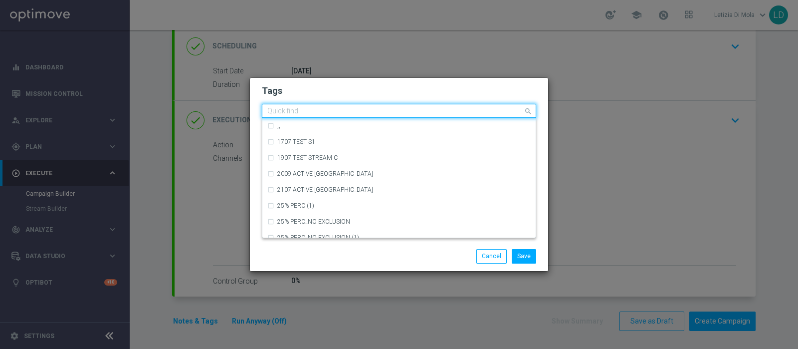
click at [358, 106] on div "Quick find" at bounding box center [392, 111] width 261 height 12
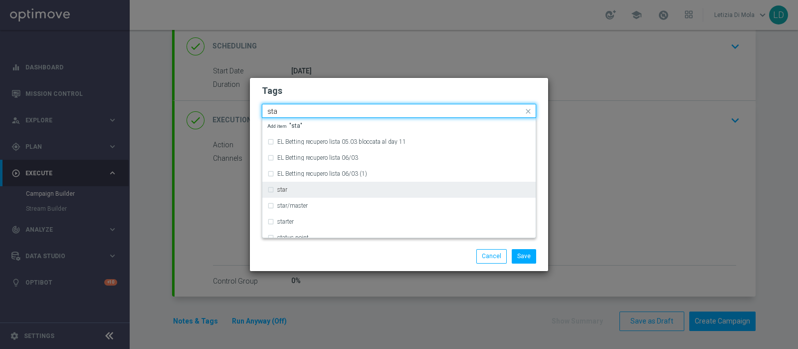
click at [340, 189] on div "star" at bounding box center [403, 190] width 253 height 6
type input "sta"
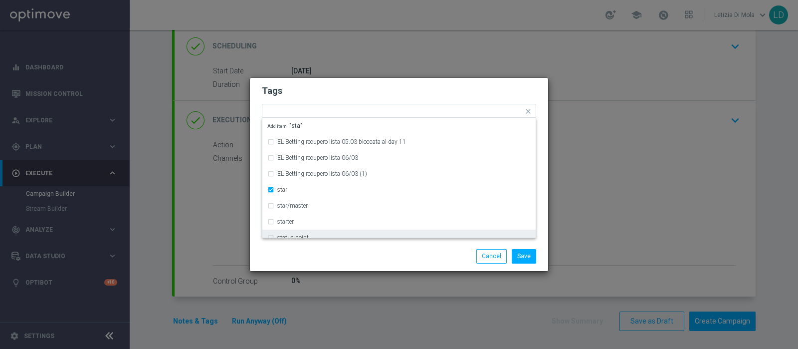
click at [372, 261] on div "Save Cancel" at bounding box center [447, 256] width 193 height 14
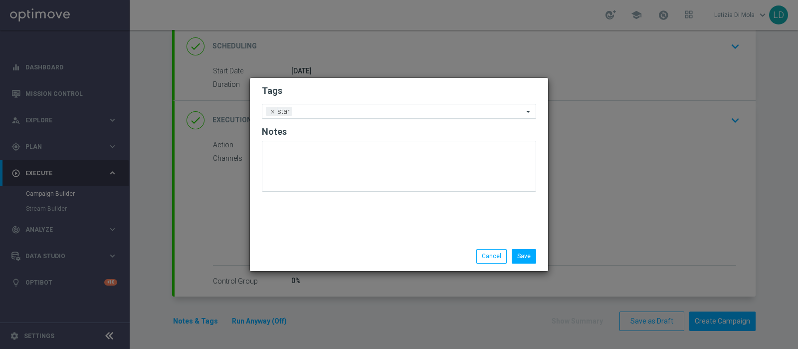
click at [369, 111] on input "text" at bounding box center [409, 112] width 227 height 8
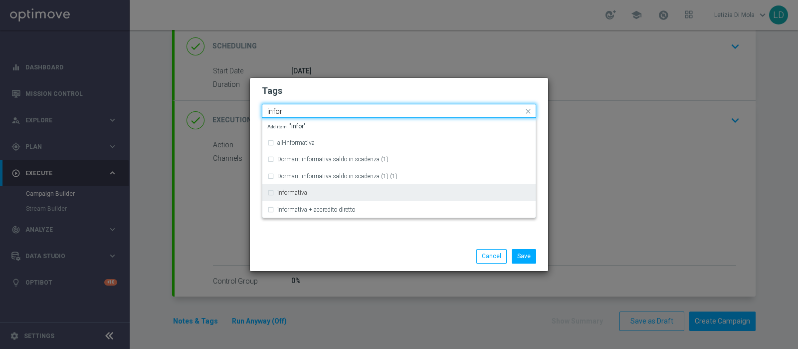
click at [335, 187] on div "informativa" at bounding box center [398, 193] width 263 height 16
type input "infor"
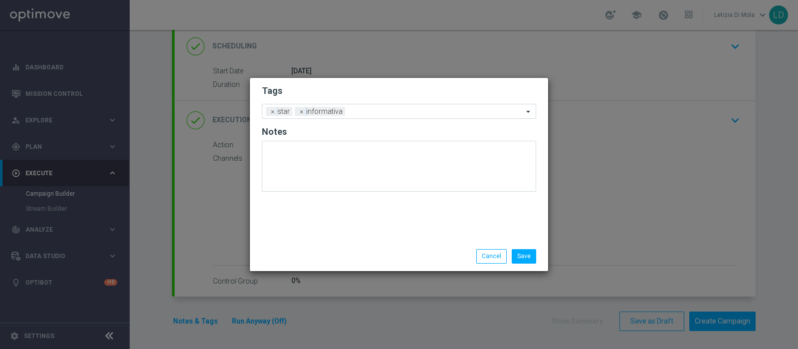
click at [357, 262] on div "Save Cancel" at bounding box center [447, 256] width 193 height 14
click at [531, 253] on button "Save" at bounding box center [524, 256] width 24 height 14
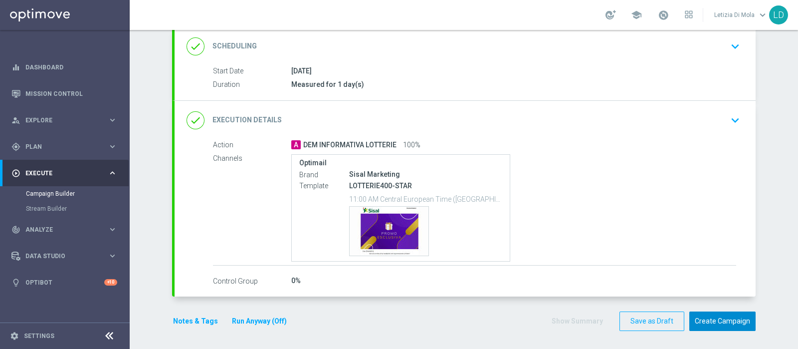
click at [725, 320] on button "Create Campaign" at bounding box center [722, 320] width 66 height 19
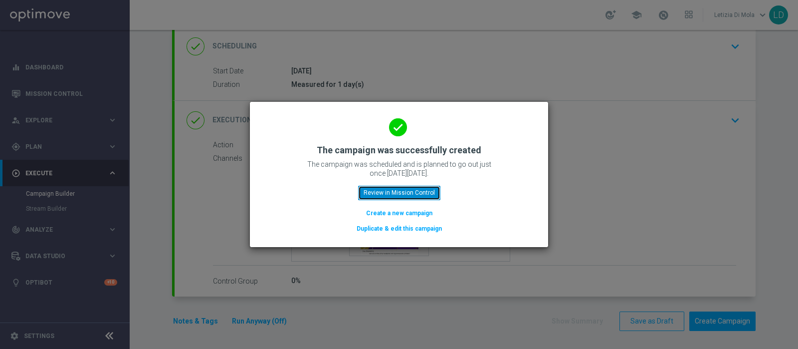
click at [411, 194] on button "Review in Mission Control" at bounding box center [399, 193] width 82 height 14
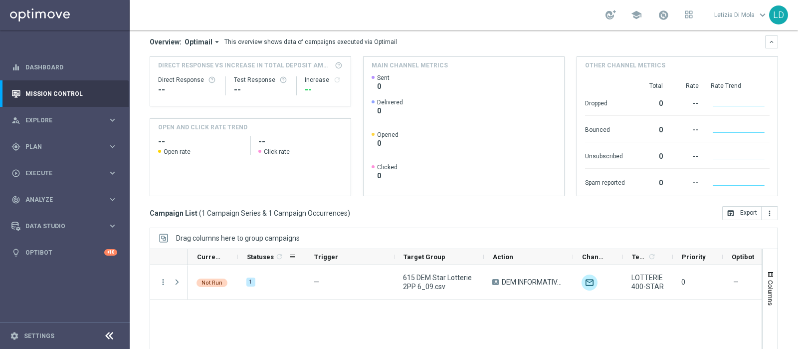
scroll to position [170, 0]
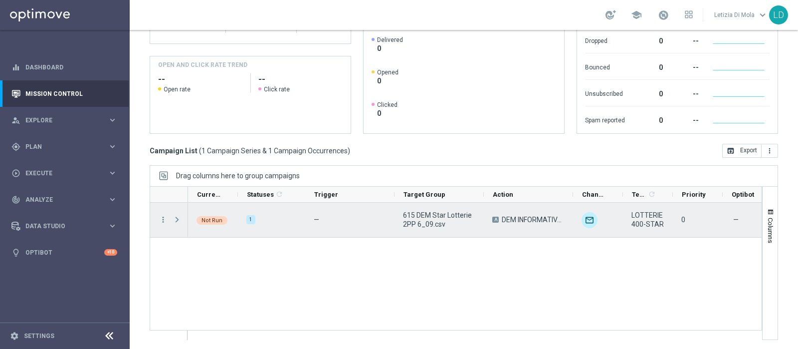
click at [173, 220] on span "Press SPACE to select this row." at bounding box center [177, 219] width 9 height 8
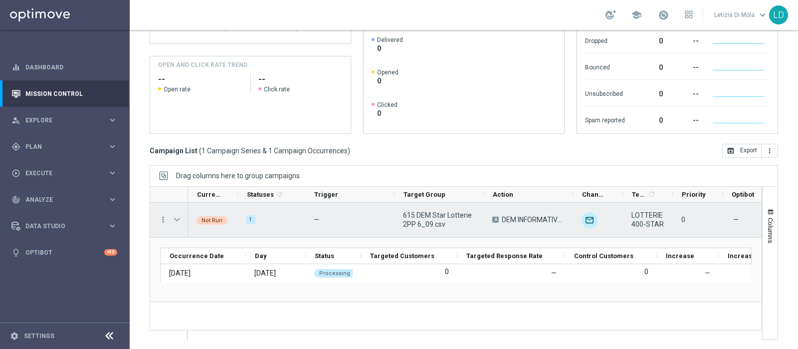
click at [176, 215] on span "Press SPACE to select this row." at bounding box center [177, 219] width 9 height 8
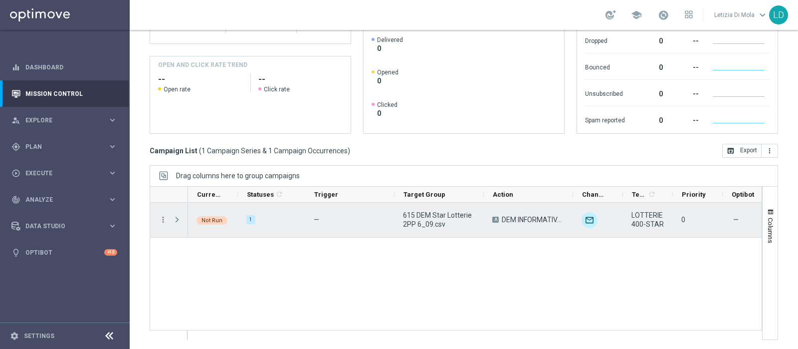
click at [177, 218] on span "Press SPACE to select this row." at bounding box center [177, 219] width 9 height 8
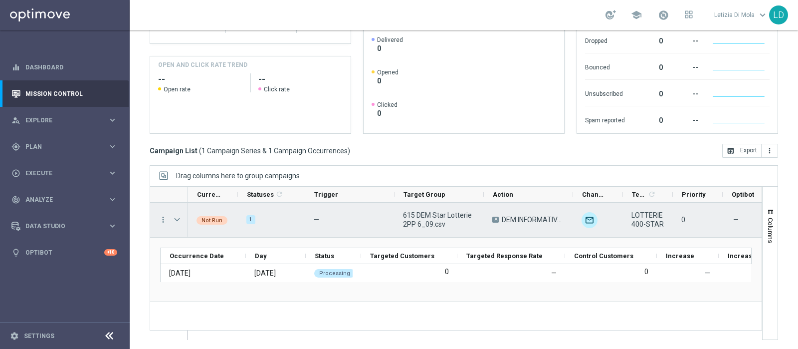
click at [177, 218] on span "Press SPACE to select this row." at bounding box center [177, 219] width 9 height 8
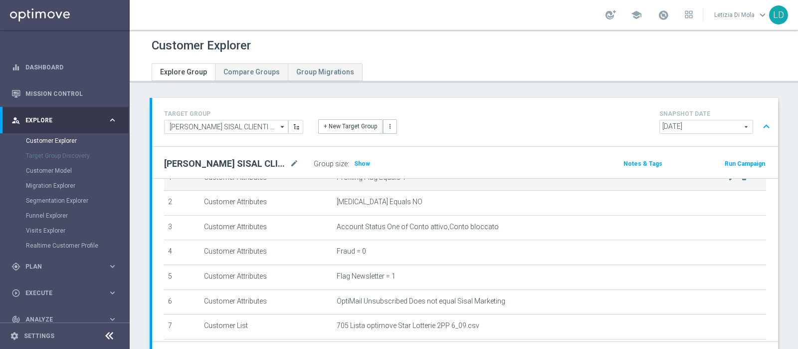
scroll to position [113, 0]
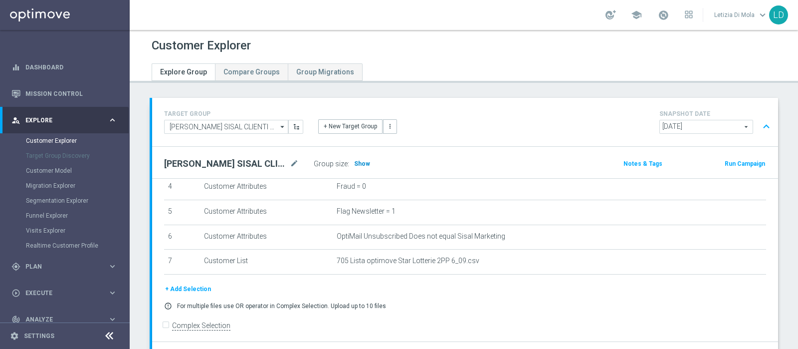
click at [357, 160] on span "Show" at bounding box center [362, 163] width 16 height 7
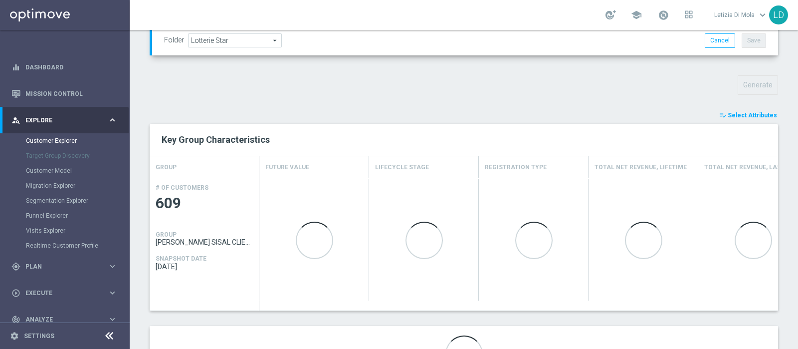
scroll to position [373, 0]
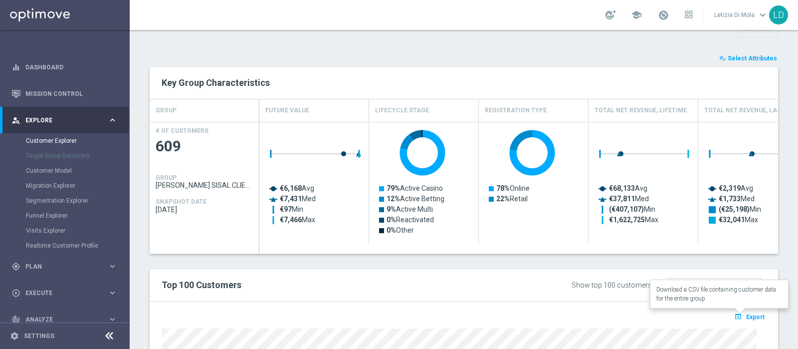
click at [748, 315] on span "Export" at bounding box center [755, 316] width 18 height 7
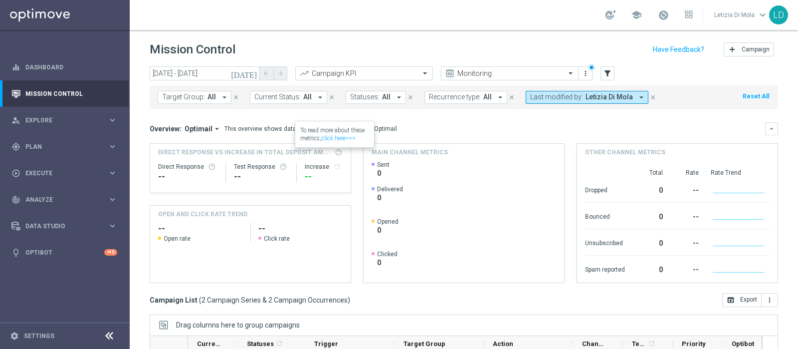
click at [253, 73] on icon "[DATE]" at bounding box center [244, 73] width 27 height 9
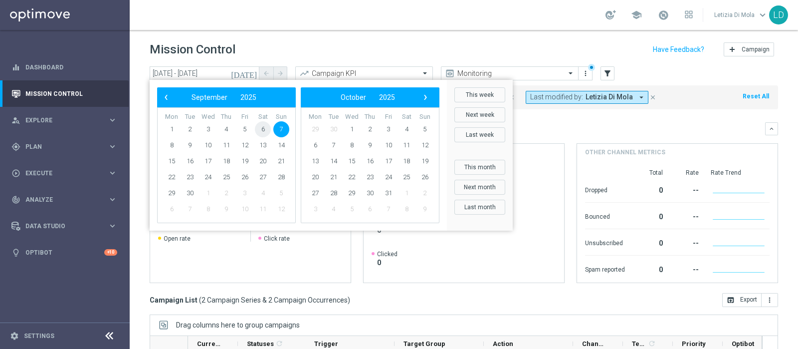
click at [267, 131] on span "6" at bounding box center [263, 129] width 16 height 16
type input "[DATE] - [DATE]"
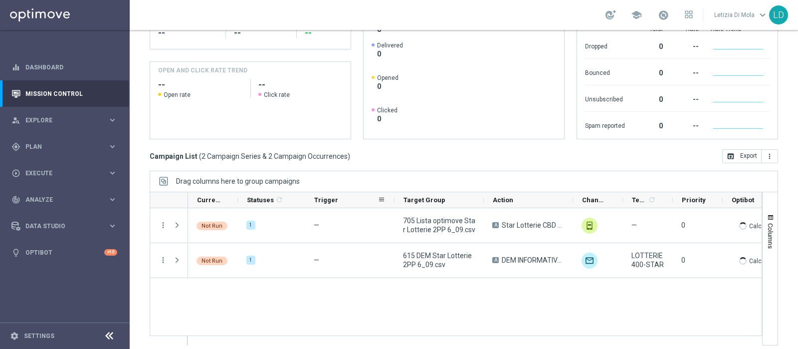
scroll to position [150, 0]
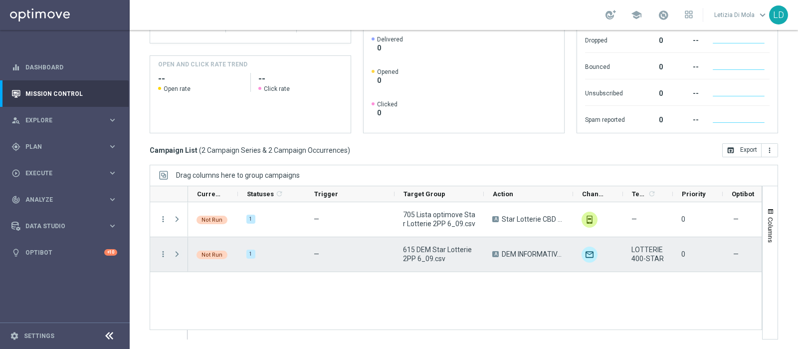
click at [179, 252] on span "Press SPACE to select this row." at bounding box center [177, 254] width 9 height 8
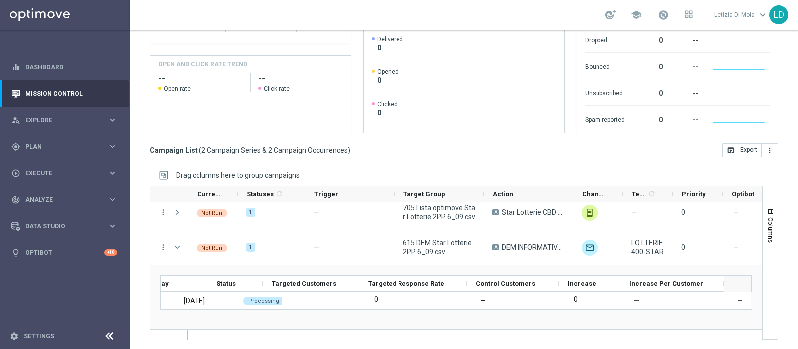
scroll to position [0, 0]
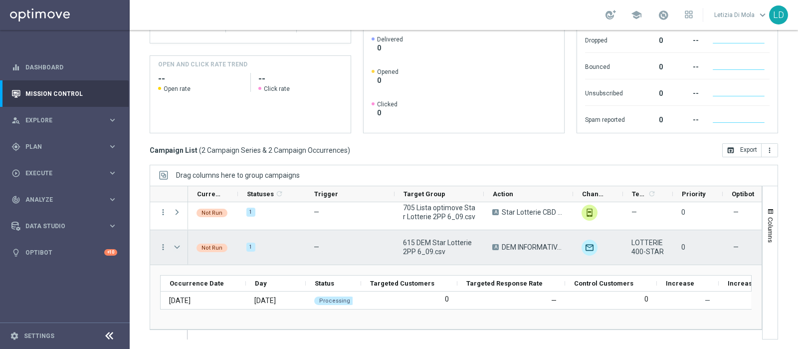
click at [179, 245] on span "Press SPACE to select this row." at bounding box center [177, 247] width 9 height 8
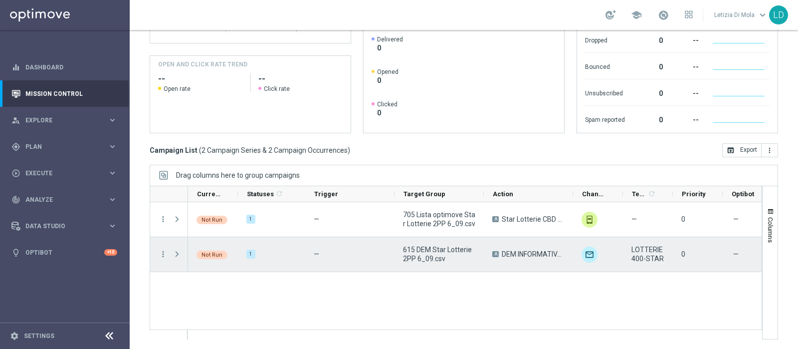
click at [179, 252] on span "Press SPACE to select this row." at bounding box center [177, 254] width 9 height 8
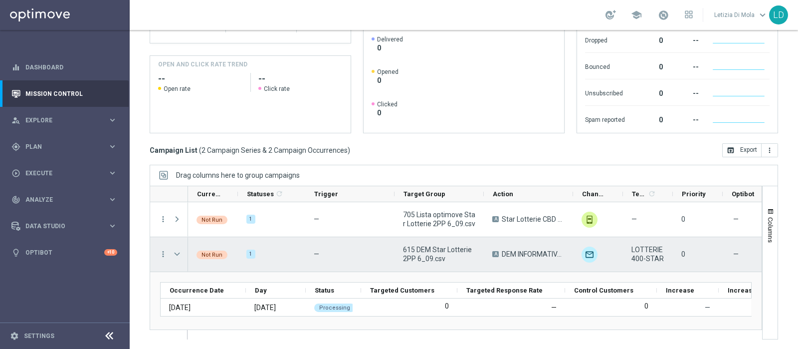
click at [179, 252] on span "Press SPACE to select this row." at bounding box center [177, 254] width 9 height 8
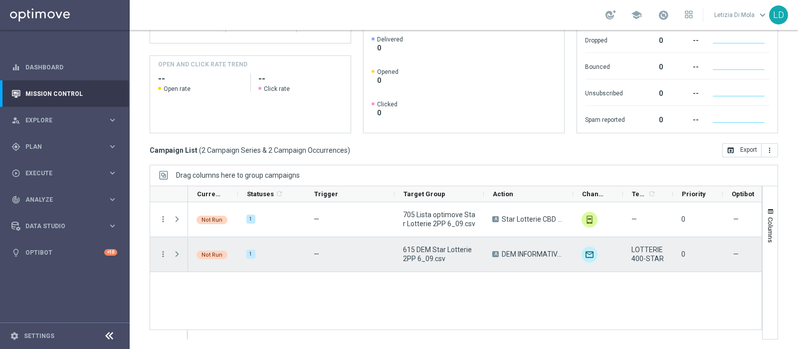
click at [177, 254] on span "Press SPACE to select this row." at bounding box center [177, 254] width 9 height 8
